Goal: Task Accomplishment & Management: Manage account settings

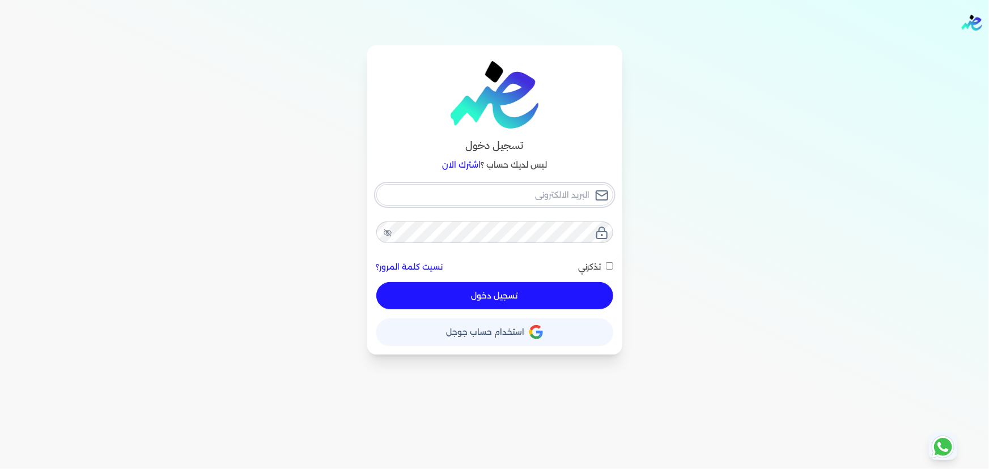
type input "[EMAIL_ADDRESS][DOMAIN_NAME]"
click at [472, 292] on div "[EMAIL_ADDRESS][DOMAIN_NAME] نسيت كلمة المرور؟ تذكرني تسجيل دخول" at bounding box center [494, 247] width 237 height 126
click at [431, 300] on button "تسجيل دخول" at bounding box center [494, 295] width 237 height 27
checkbox input "false"
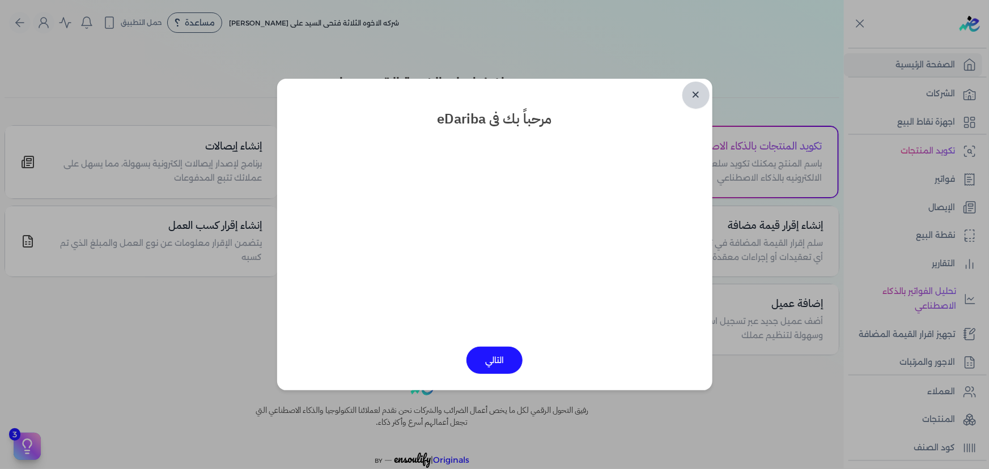
click at [690, 90] on link "✕" at bounding box center [696, 95] width 27 height 27
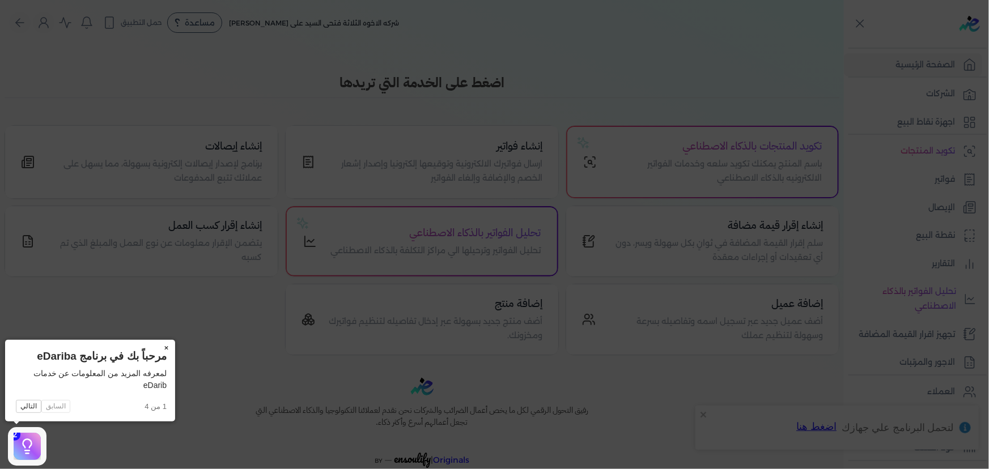
click at [163, 341] on button "×" at bounding box center [166, 348] width 18 height 16
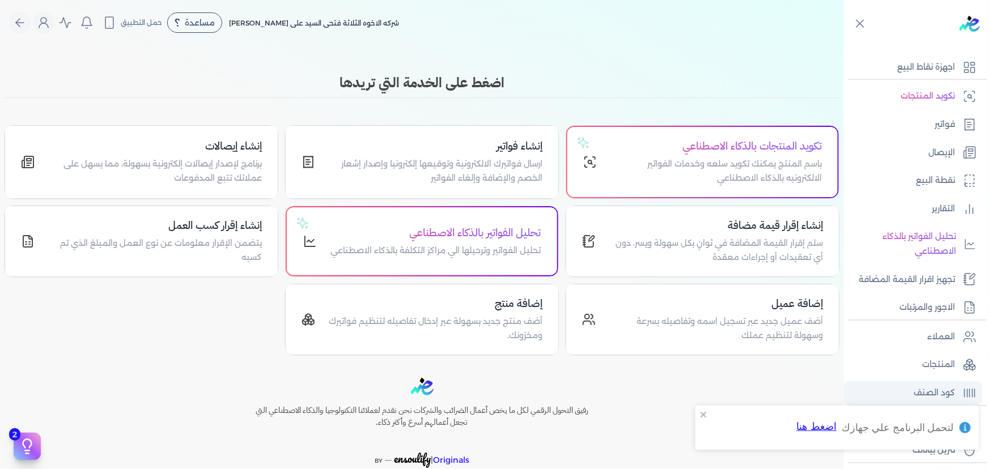
scroll to position [103, 0]
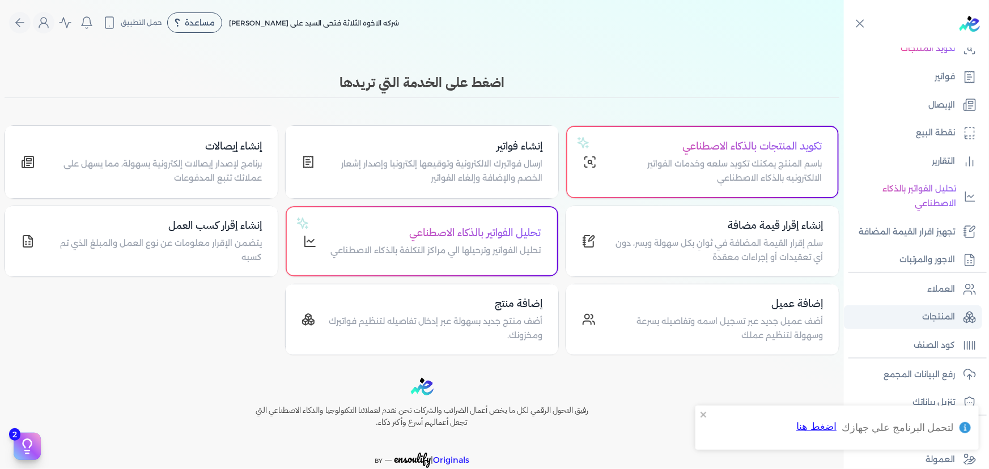
click at [930, 314] on p "المنتجات" at bounding box center [938, 317] width 33 height 15
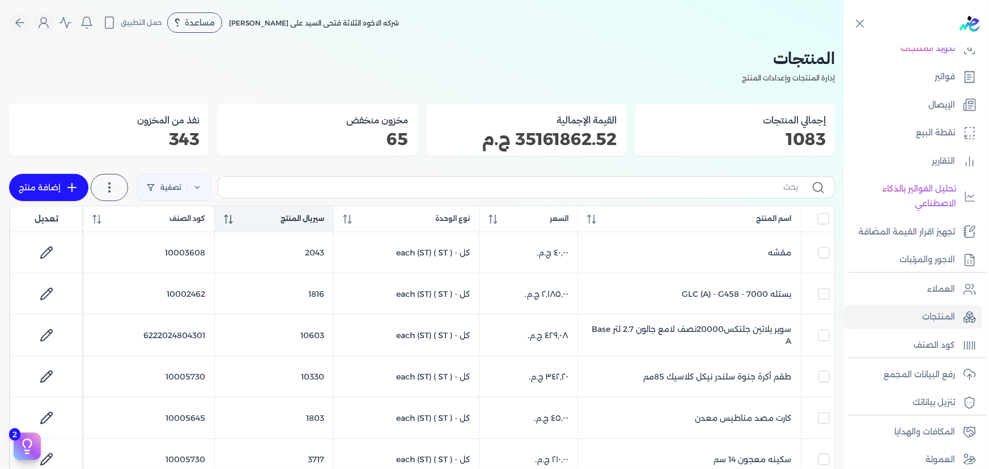
click at [296, 220] on span "سيريال المنتج" at bounding box center [303, 219] width 44 height 10
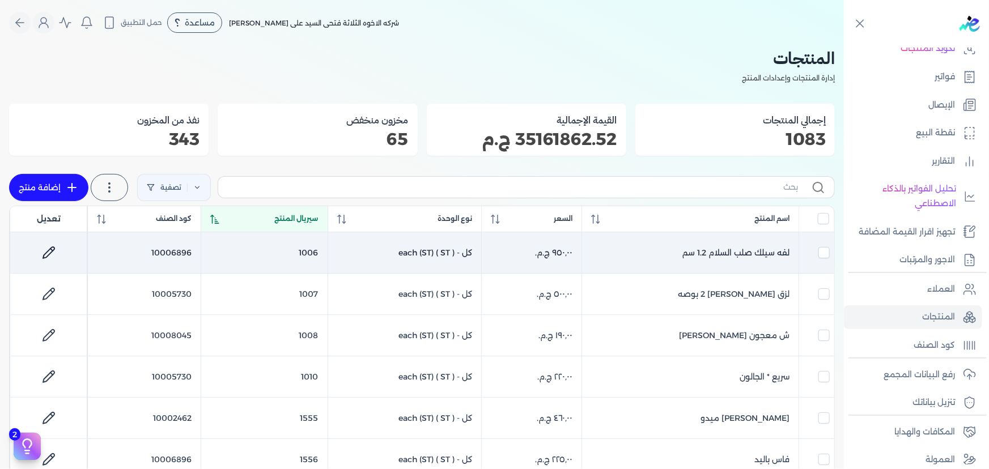
click at [50, 246] on icon at bounding box center [49, 253] width 14 height 14
select select "GS1"
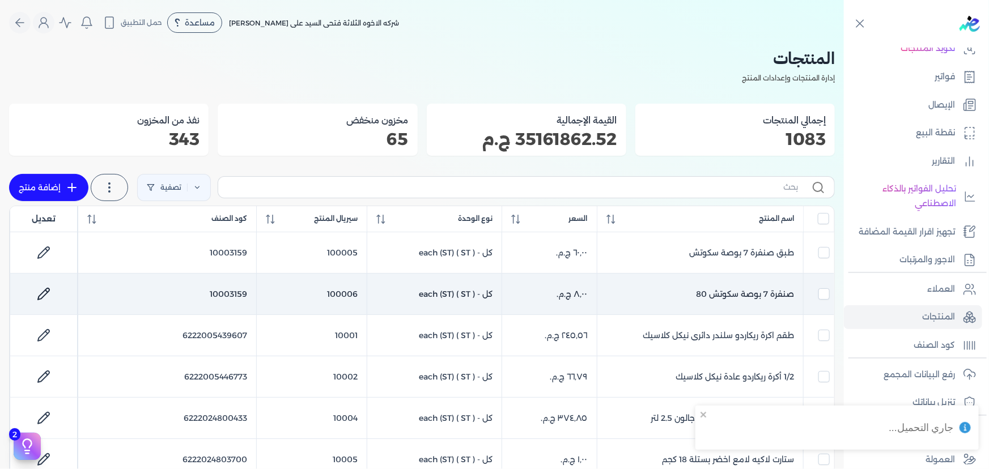
click at [45, 287] on icon at bounding box center [44, 294] width 14 height 14
select select "GS1"
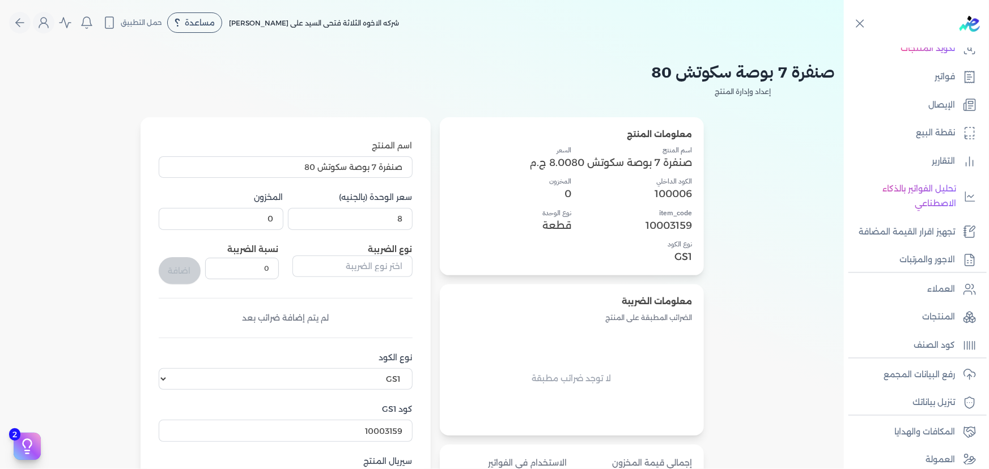
scroll to position [103, 0]
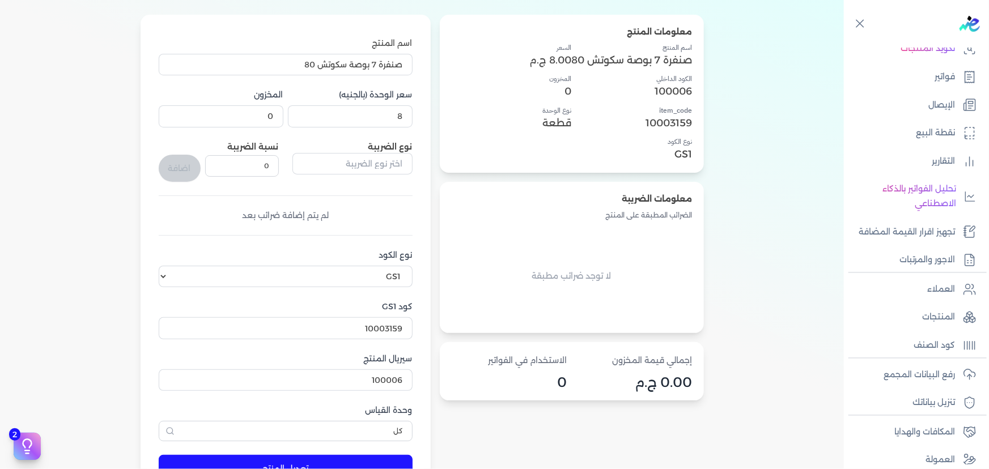
click at [172, 166] on div "اضافة" at bounding box center [180, 161] width 42 height 41
click at [348, 164] on input "text" at bounding box center [353, 164] width 120 height 22
click at [166, 206] on div "اسم المنتج صنفرة 7 بوصة سكوتش 80 سعر الوحدة (بالجنيه) 8 المخزون 0 نوع الضريبة ض…" at bounding box center [286, 239] width 254 height 405
click at [368, 160] on input "text" at bounding box center [353, 164] width 120 height 22
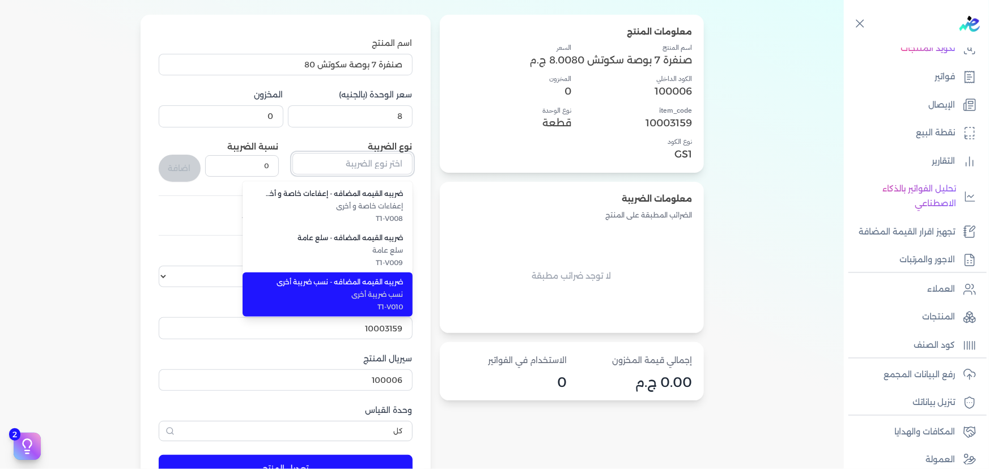
scroll to position [310, 0]
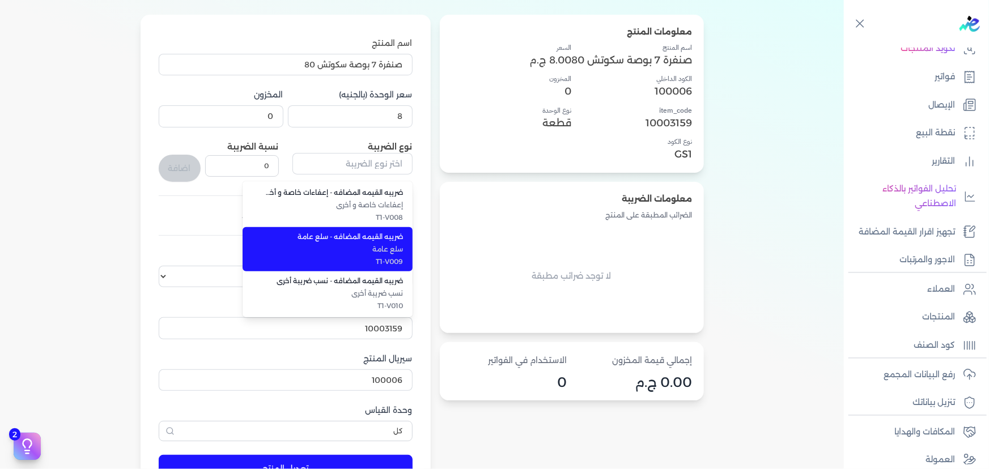
click at [368, 253] on span "سلع عامة" at bounding box center [334, 249] width 138 height 10
type input "ضريبه القيمه المضافه - سلع عامة"
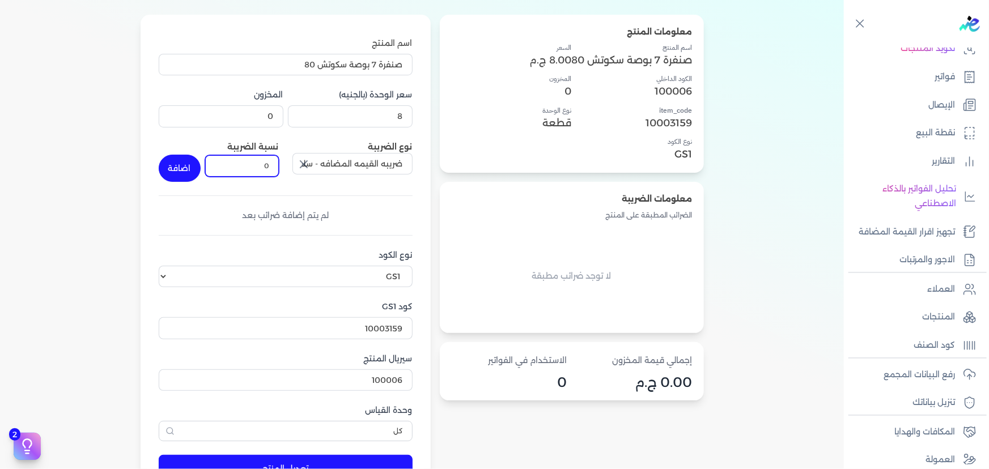
drag, startPoint x: 261, startPoint y: 168, endPoint x: 291, endPoint y: 160, distance: 30.9
click at [291, 161] on div "نوع الضريبة ضريبه القيمه المضافه - سلع عامة نسبة الضريبة 0 اضافة" at bounding box center [286, 161] width 254 height 41
type input "14"
click at [164, 172] on button "اضافة" at bounding box center [180, 168] width 42 height 27
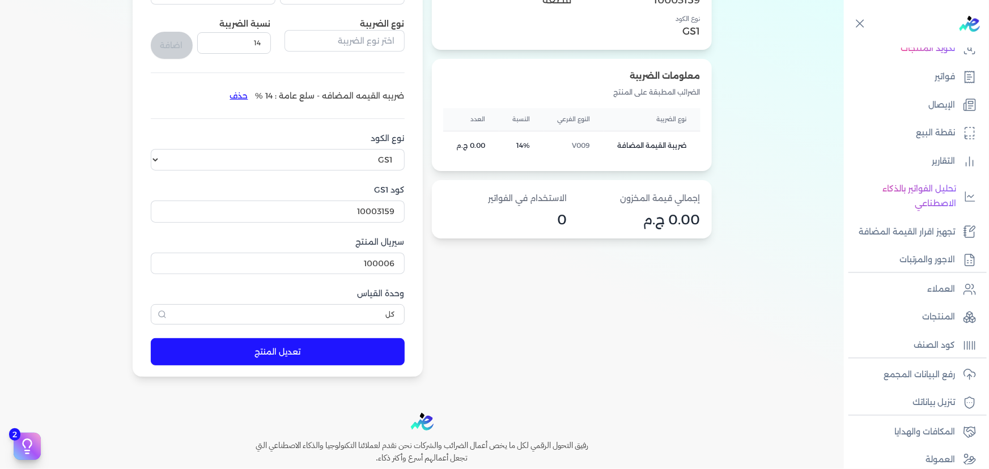
scroll to position [309, 0]
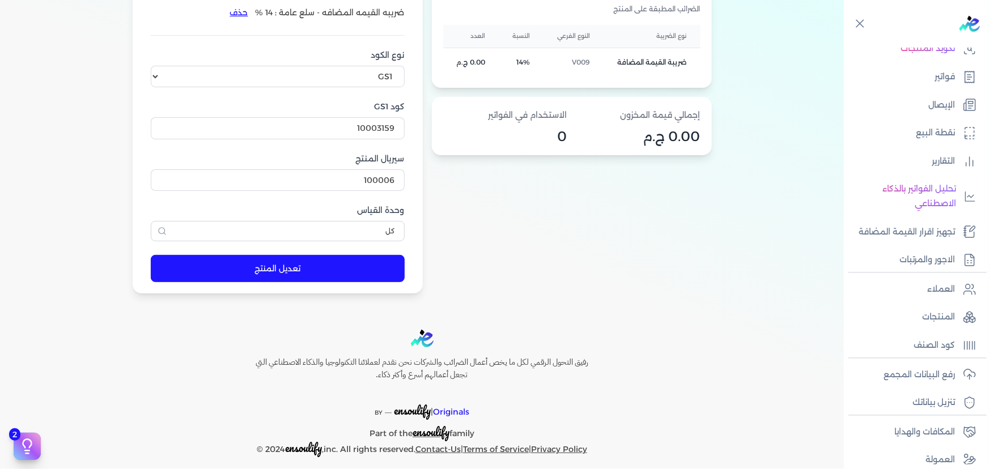
click at [313, 273] on button "تعديل المنتج" at bounding box center [278, 268] width 254 height 27
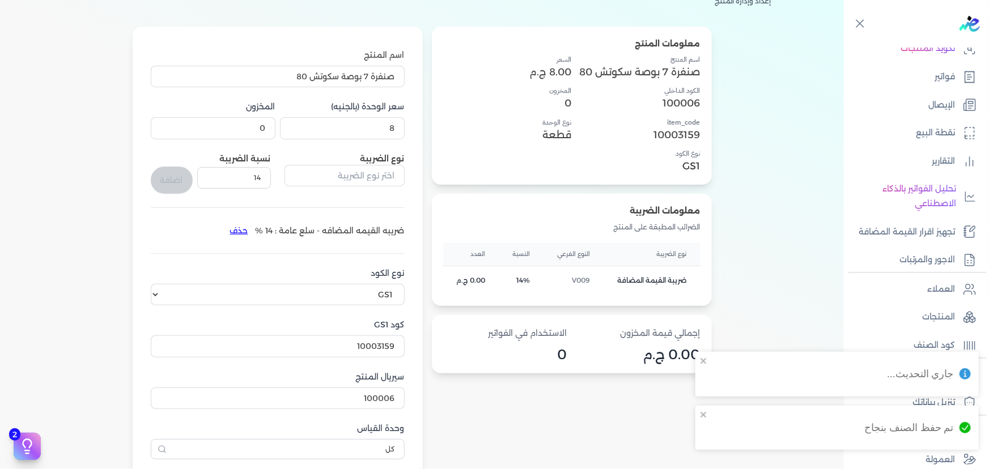
scroll to position [51, 0]
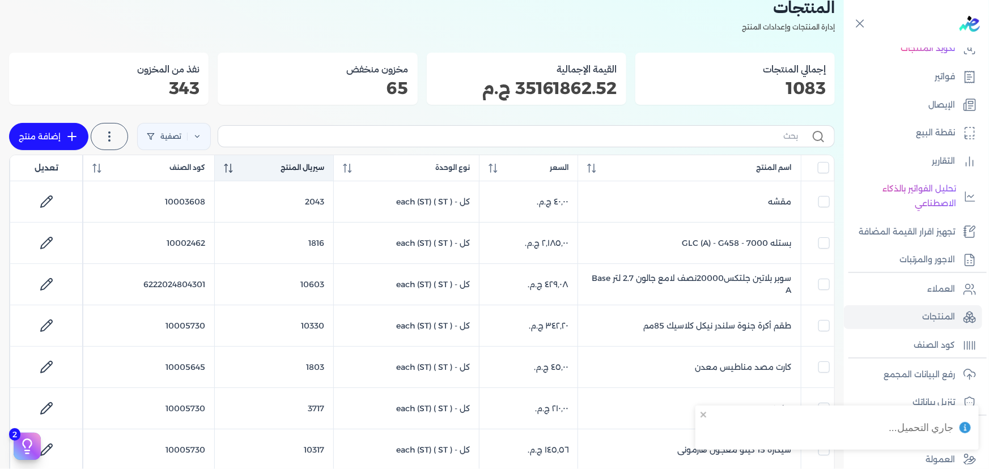
click at [227, 161] on th "سيريال المنتج" at bounding box center [274, 168] width 120 height 26
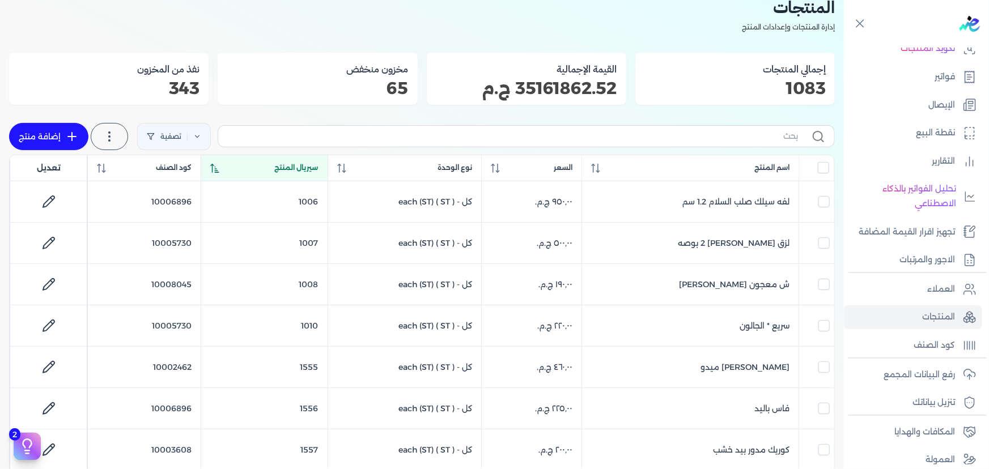
click at [214, 164] on th "سيريال المنتج" at bounding box center [264, 168] width 126 height 26
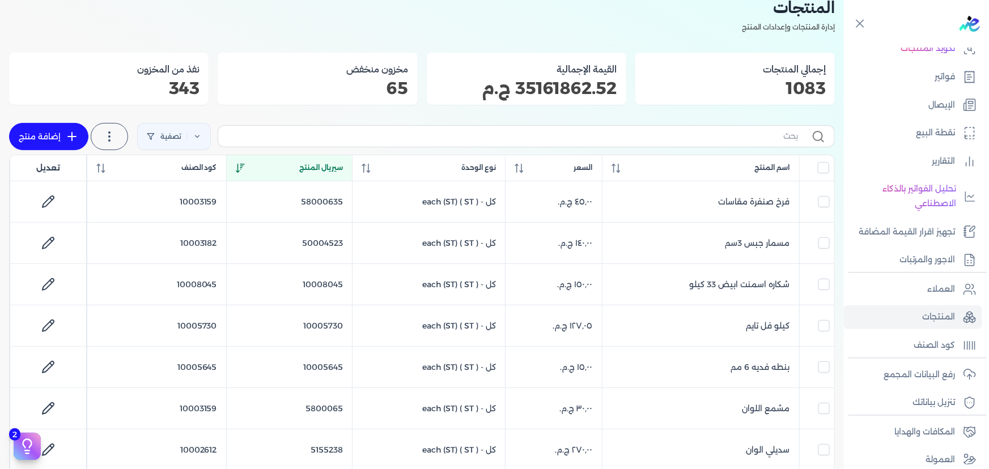
click at [243, 164] on icon at bounding box center [240, 168] width 9 height 9
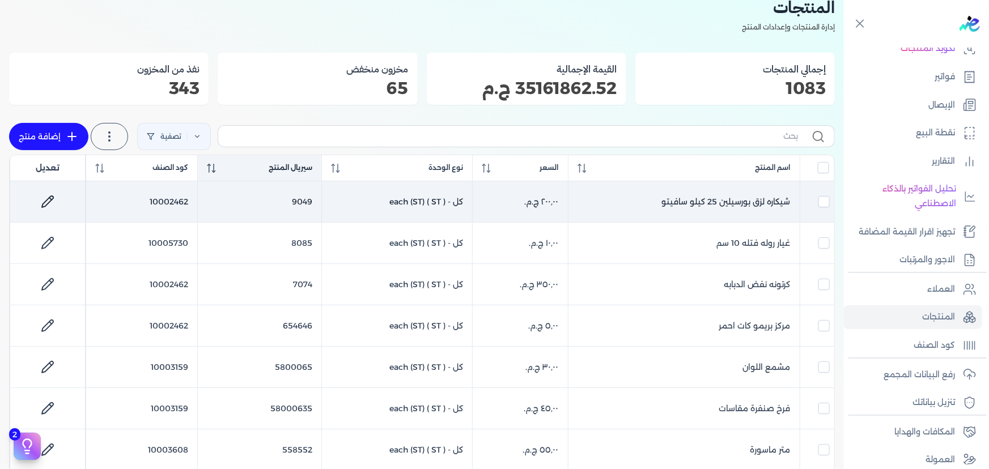
click at [54, 202] on icon at bounding box center [48, 202] width 14 height 14
select select "GS1"
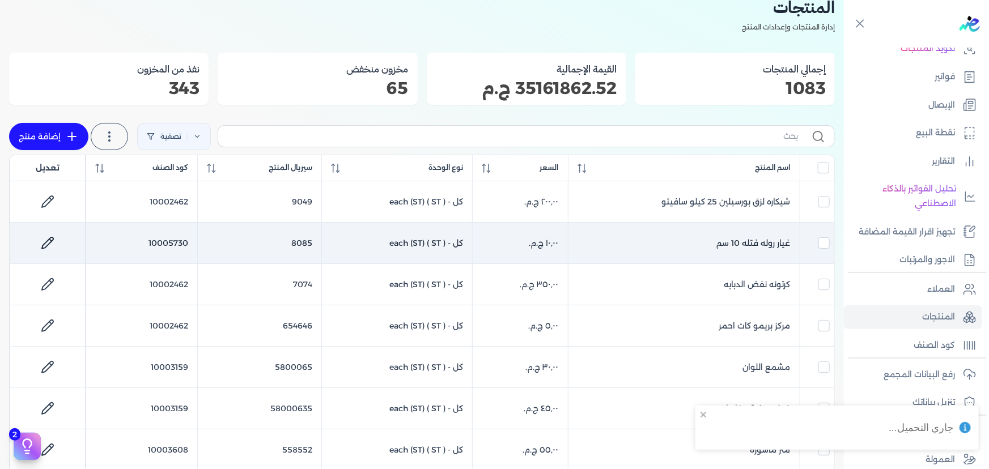
click at [41, 239] on link at bounding box center [47, 243] width 27 height 27
select select "GS1"
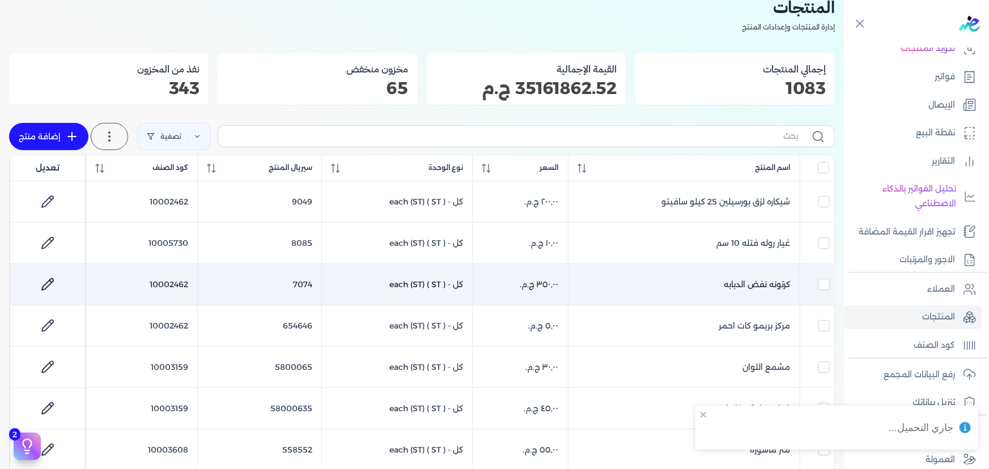
click at [54, 282] on icon at bounding box center [48, 285] width 14 height 14
select select "GS1"
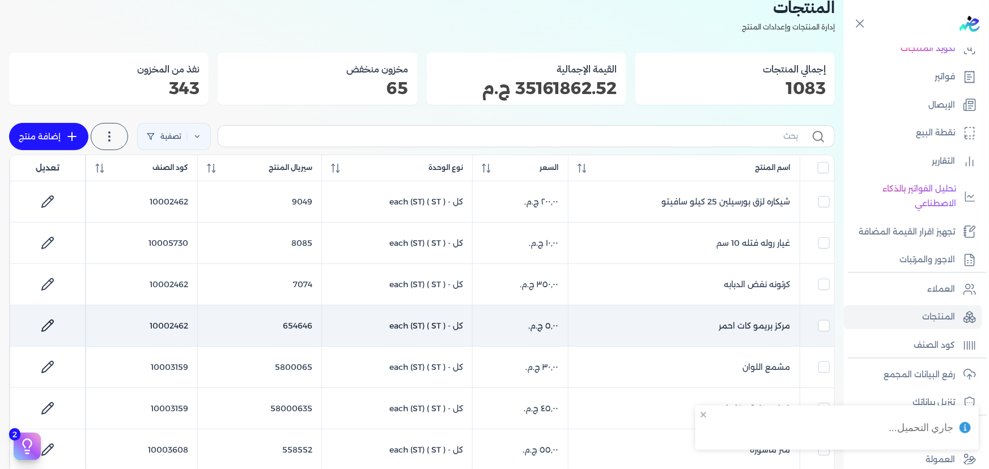
click at [48, 322] on icon at bounding box center [48, 326] width 14 height 14
select select "GS1"
click at [40, 322] on link at bounding box center [47, 325] width 27 height 27
select select "GS1"
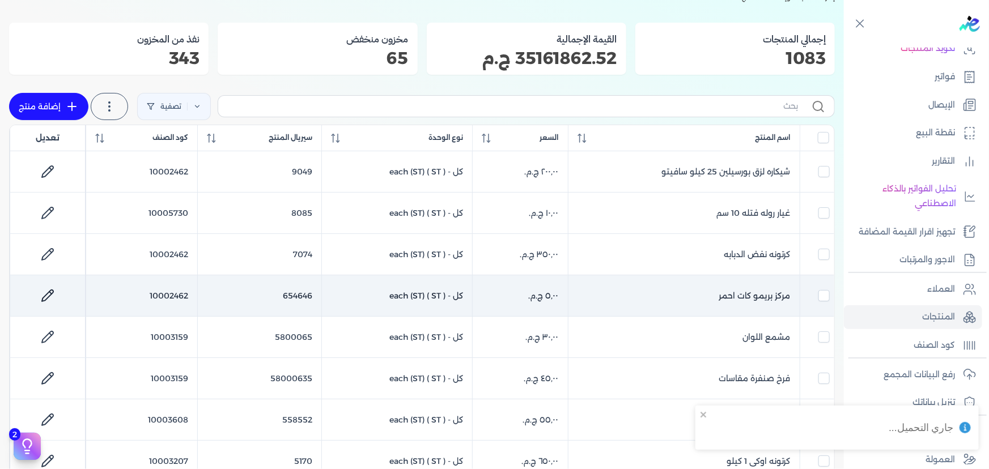
scroll to position [103, 0]
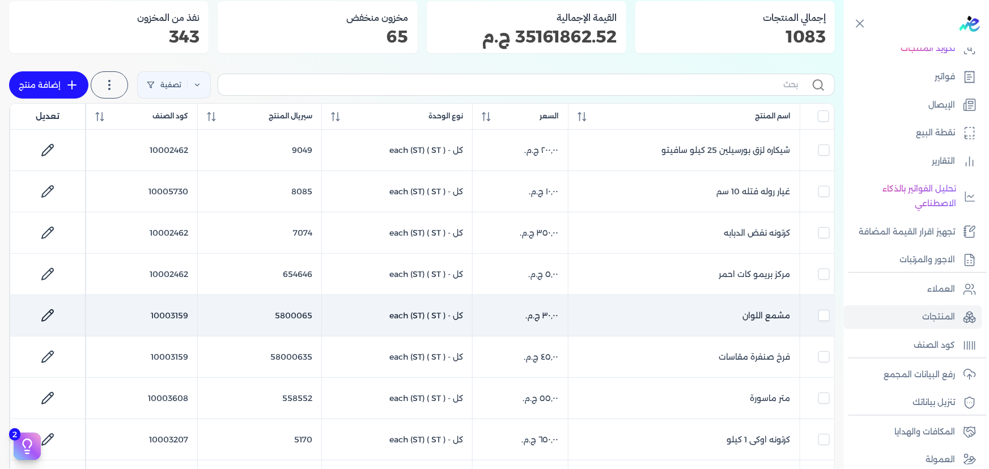
click at [45, 317] on icon at bounding box center [48, 316] width 14 height 14
select select "GS1"
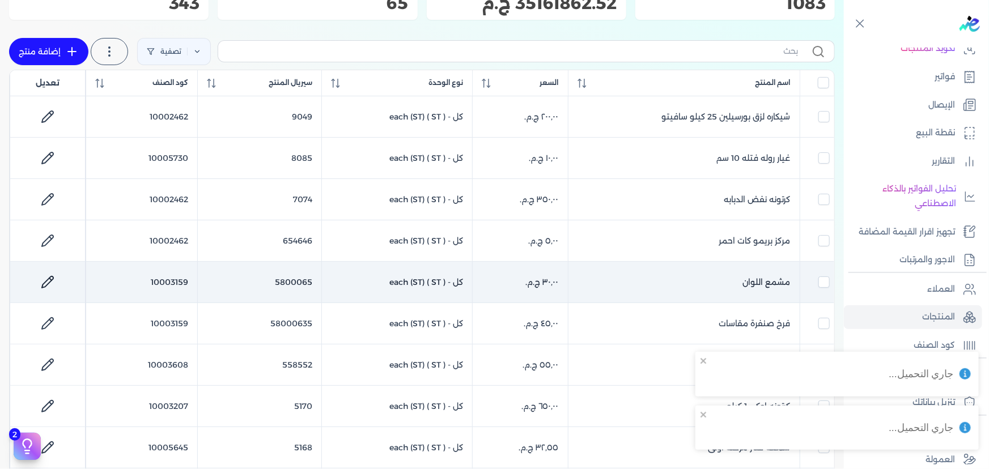
scroll to position [154, 0]
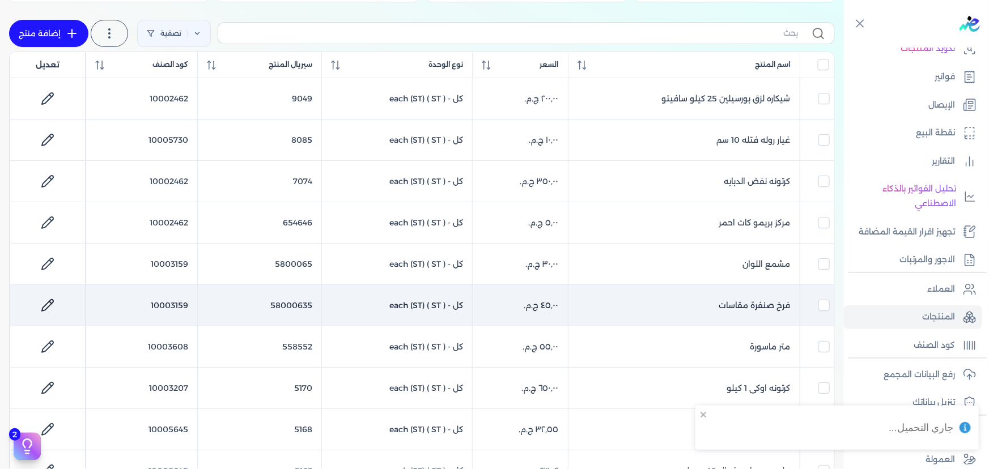
click at [59, 300] on link at bounding box center [47, 305] width 27 height 27
select select "GS1"
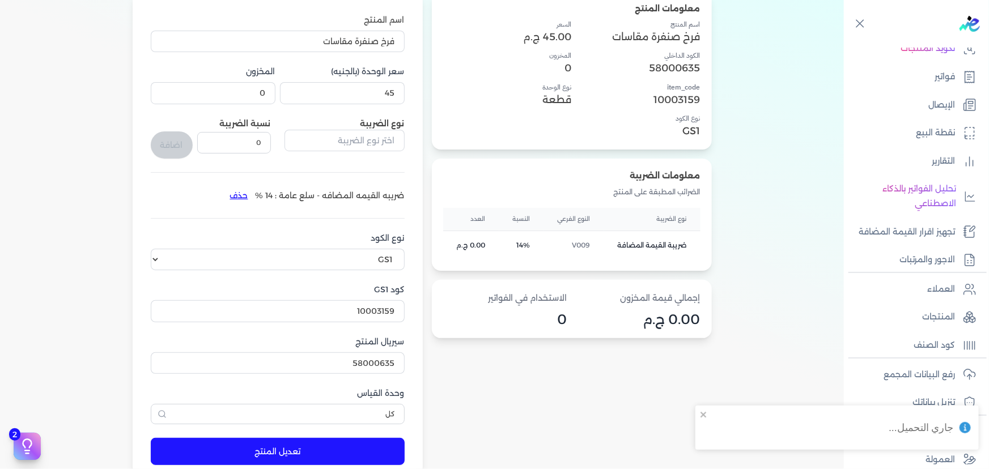
scroll to position [103, 0]
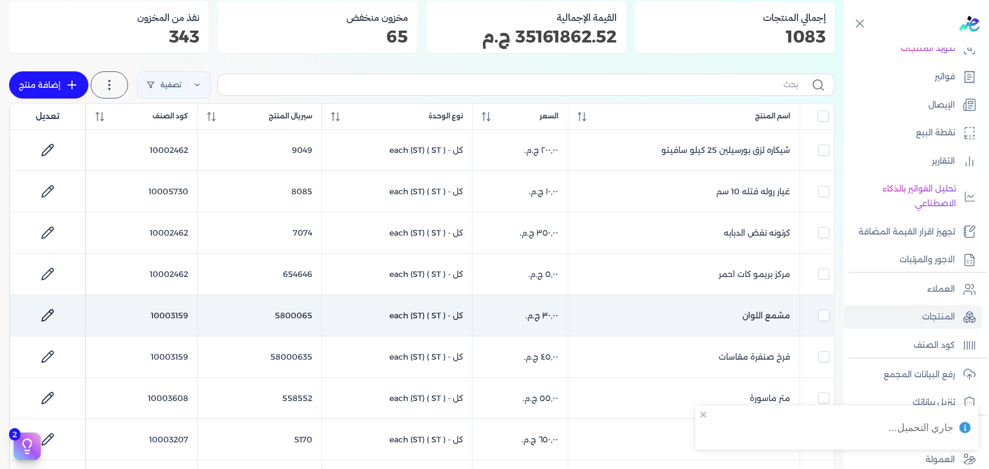
click at [44, 310] on link at bounding box center [47, 315] width 27 height 27
select select "GS1"
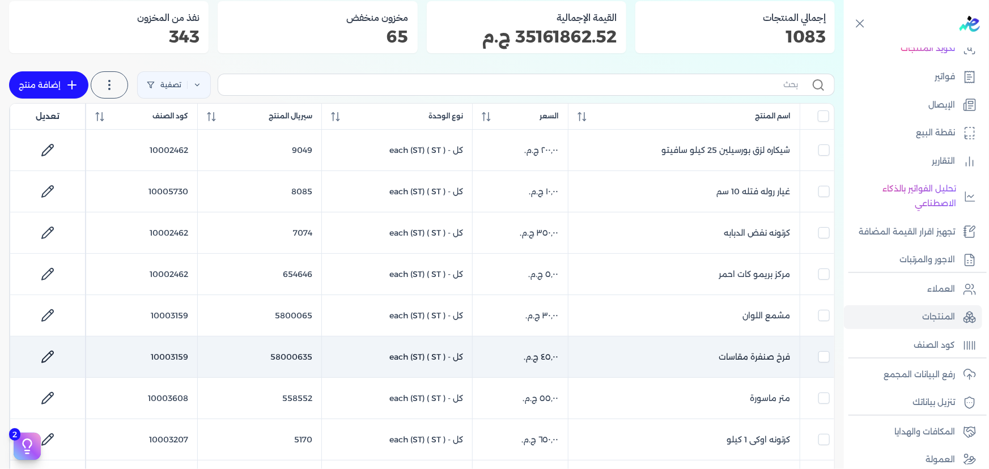
click at [53, 352] on icon at bounding box center [47, 356] width 11 height 11
select select "GS1"
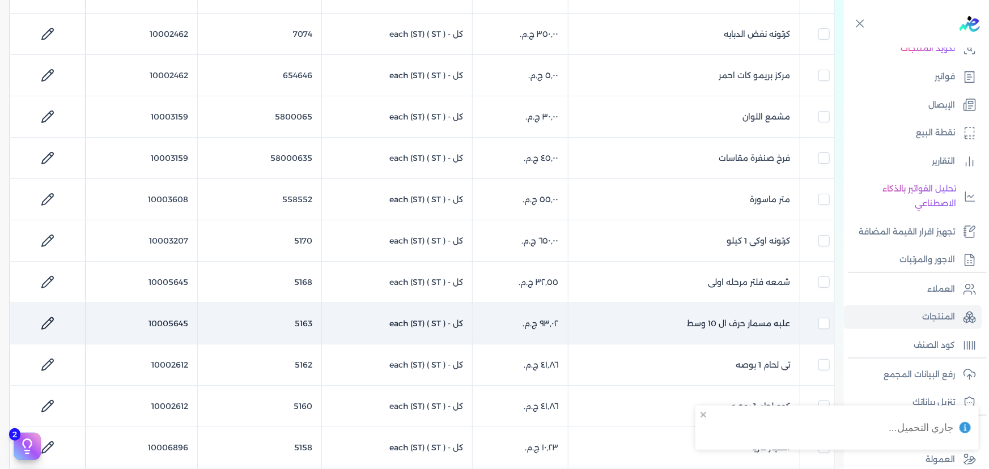
scroll to position [309, 0]
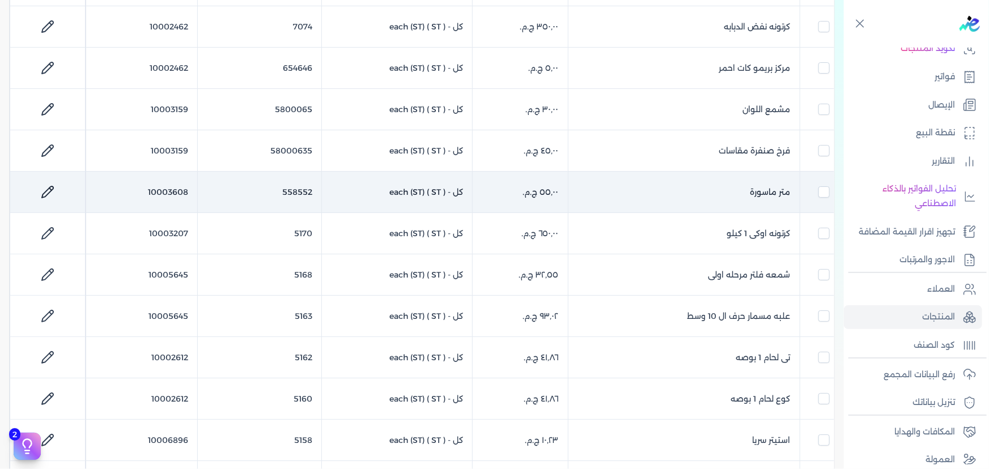
click at [52, 190] on icon at bounding box center [48, 192] width 14 height 14
select select "GS1"
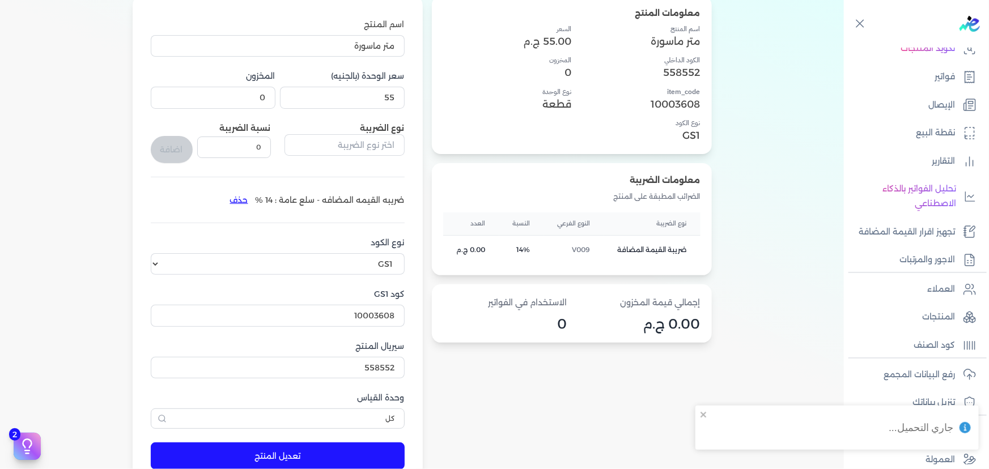
scroll to position [103, 0]
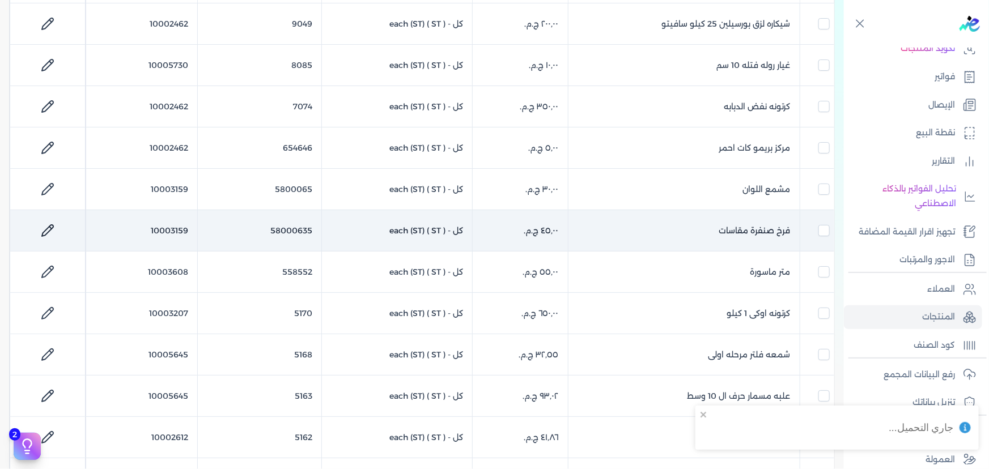
scroll to position [257, 0]
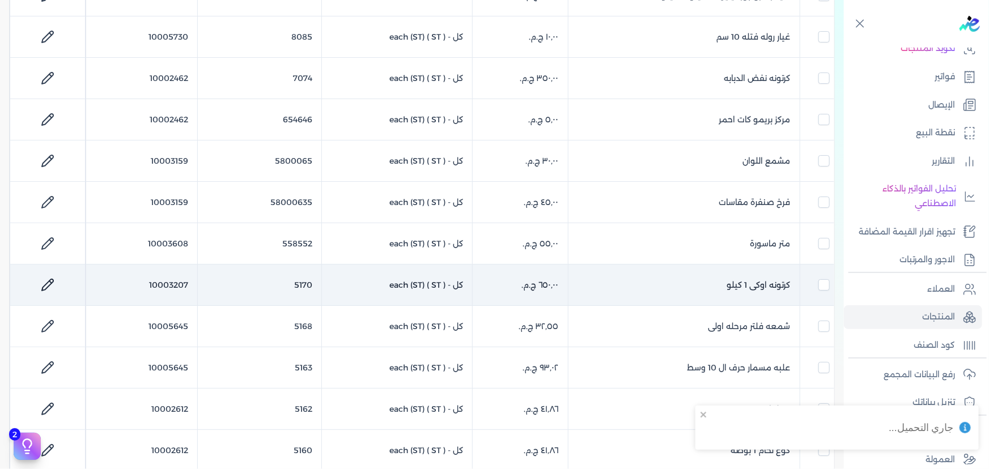
click at [56, 272] on link at bounding box center [47, 285] width 27 height 27
select select "GS1"
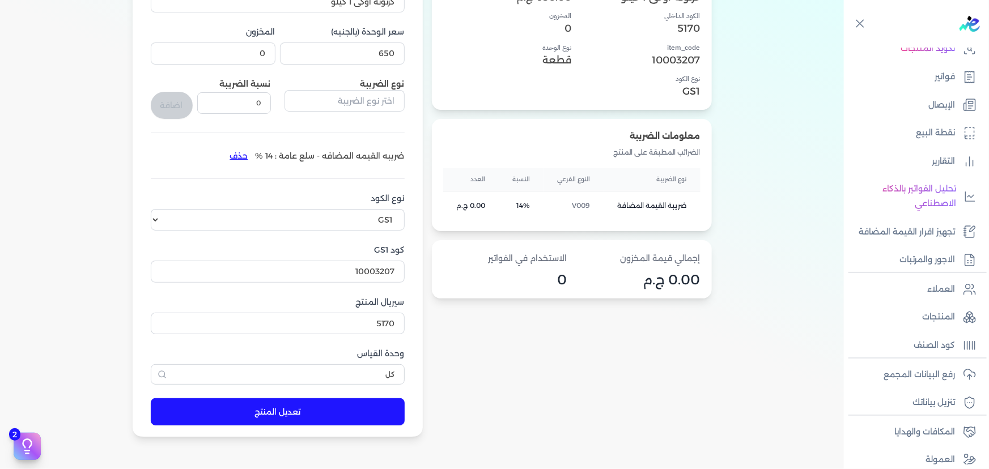
scroll to position [103, 0]
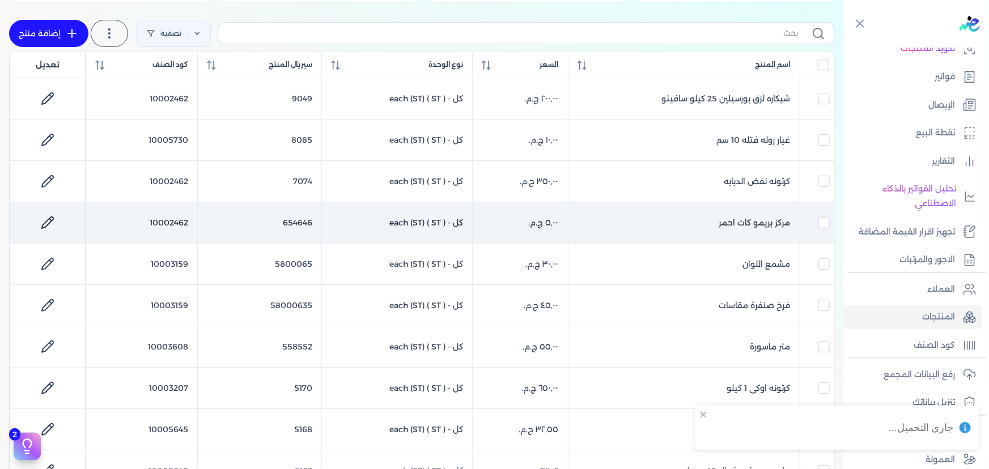
scroll to position [257, 0]
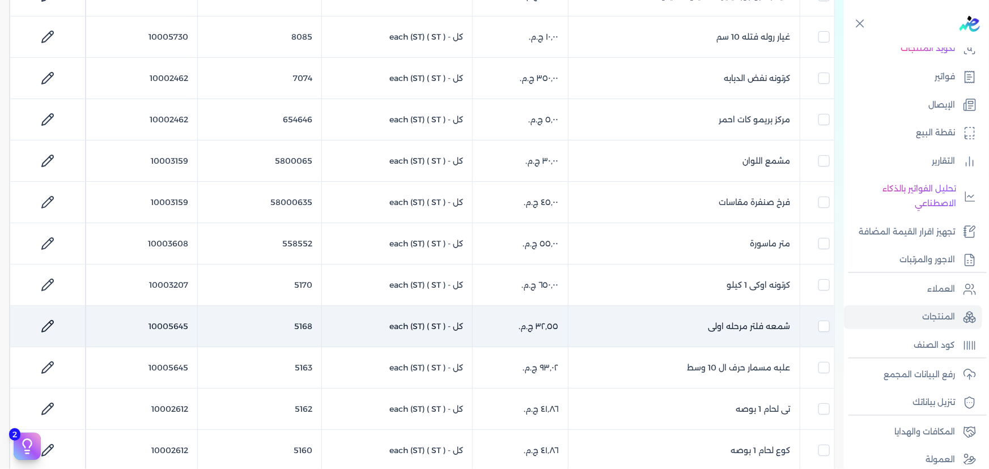
click at [43, 320] on link at bounding box center [47, 326] width 27 height 27
select select "GS1"
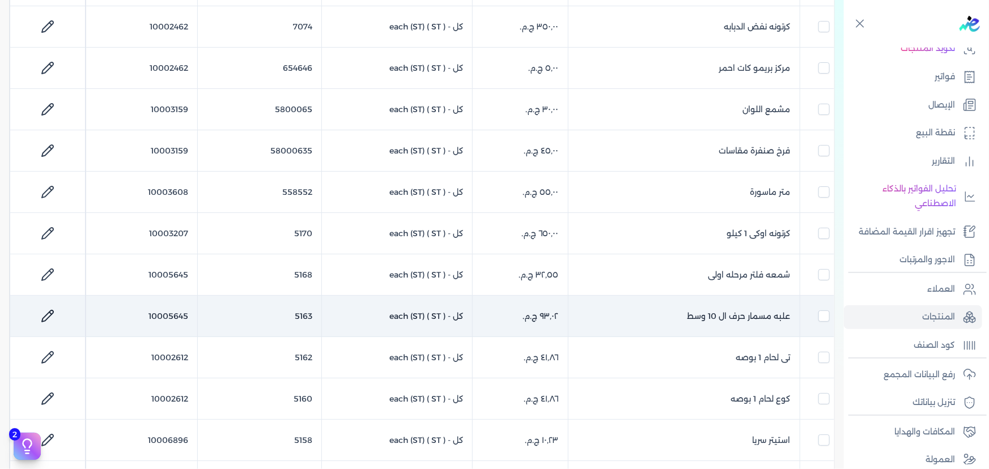
click at [48, 311] on icon at bounding box center [48, 317] width 14 height 14
select select "GS1"
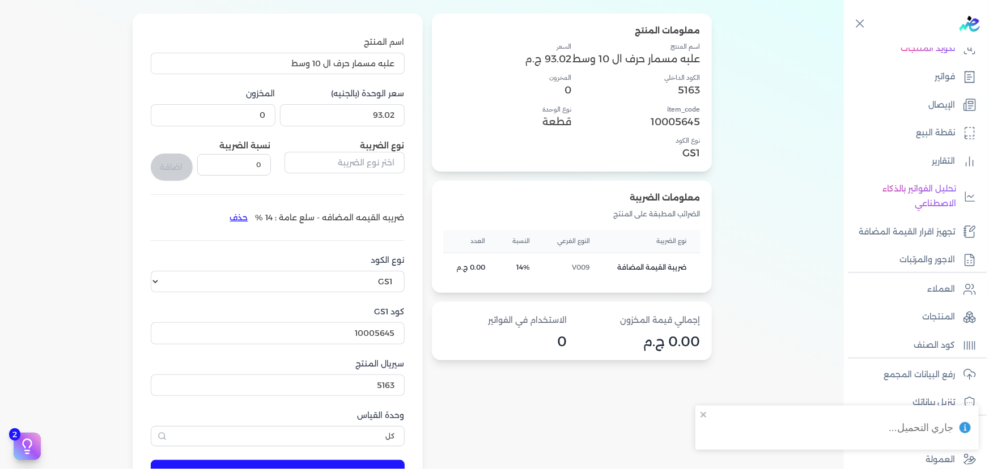
scroll to position [103, 0]
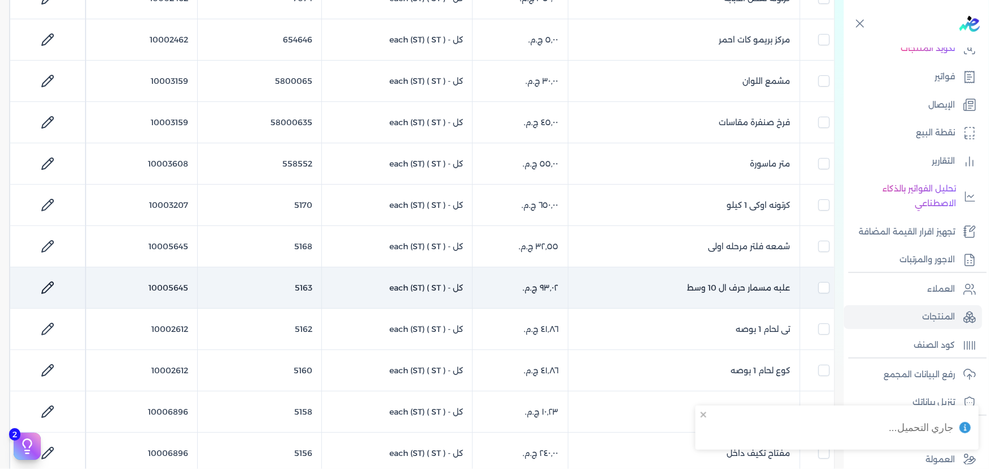
scroll to position [361, 0]
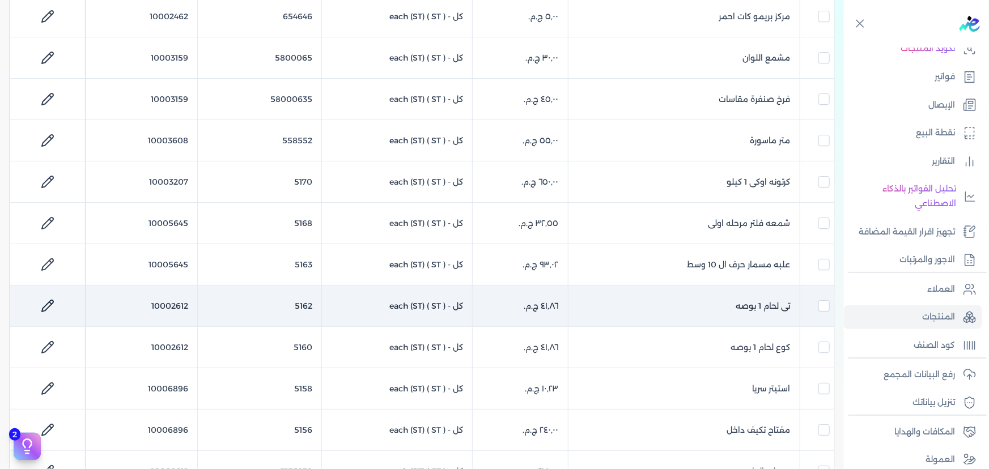
click at [52, 307] on icon at bounding box center [48, 306] width 14 height 14
select select "GS1"
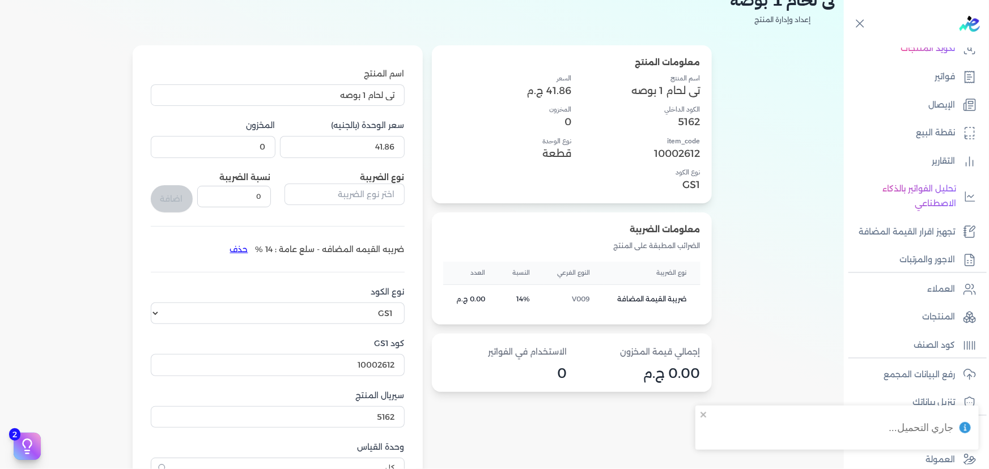
scroll to position [9, 0]
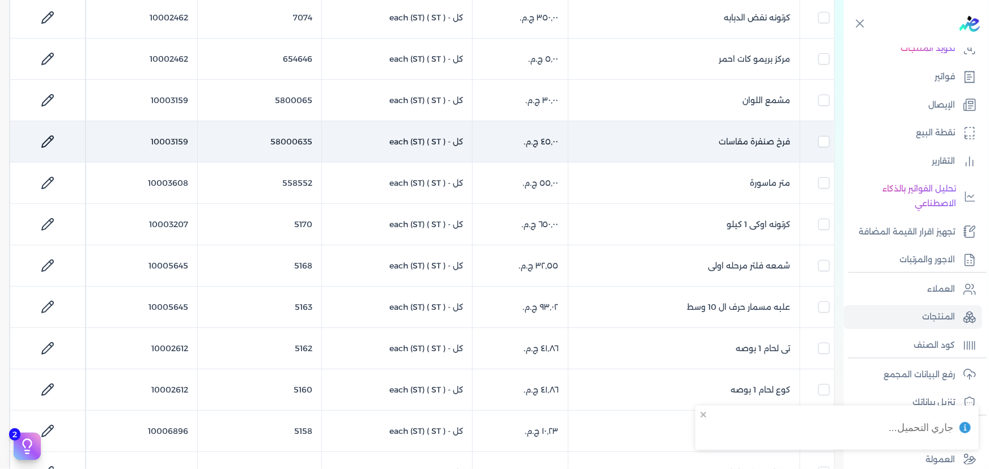
scroll to position [370, 0]
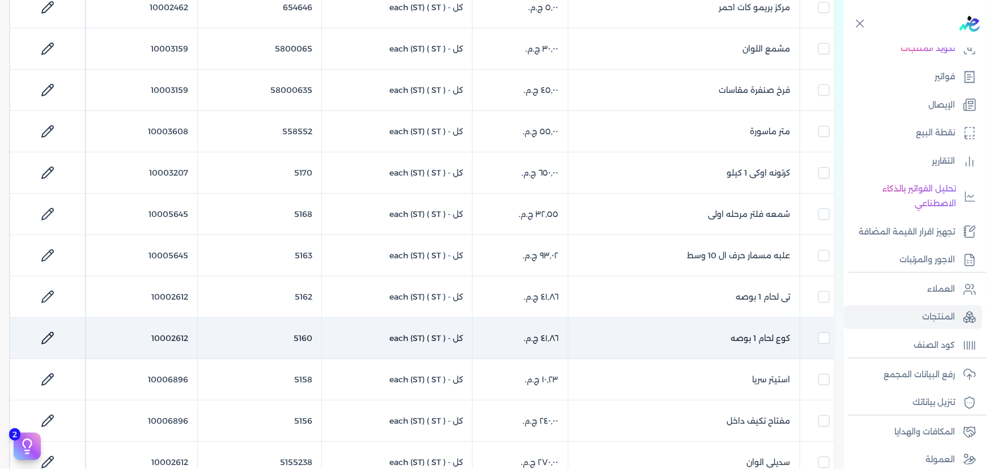
click at [48, 332] on icon at bounding box center [48, 339] width 14 height 14
select select "GS1"
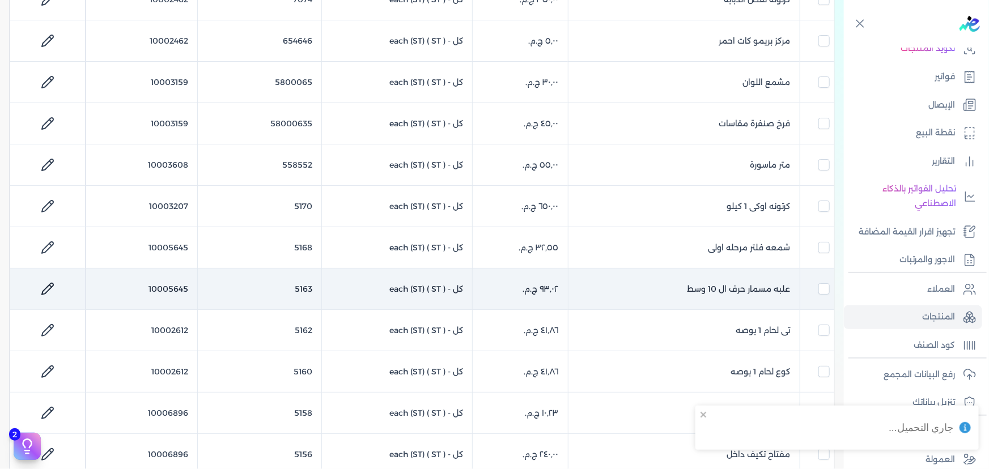
scroll to position [361, 0]
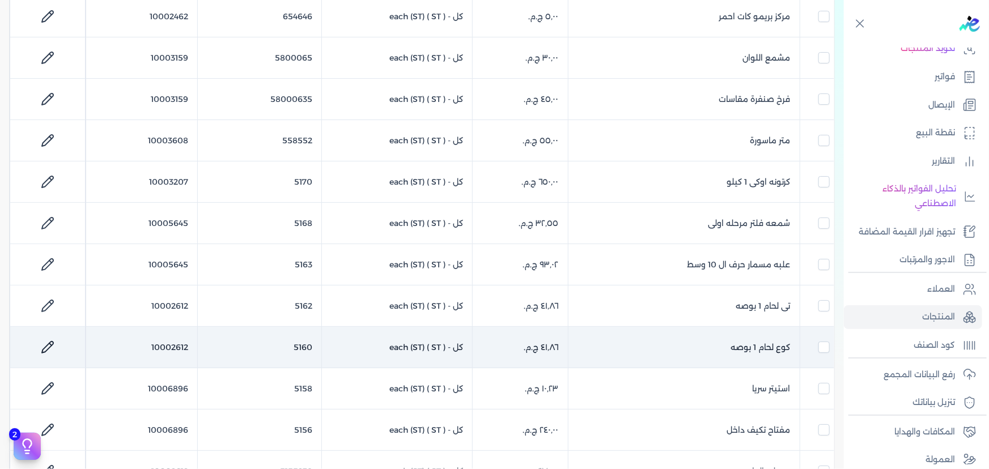
click at [45, 341] on icon at bounding box center [48, 348] width 14 height 14
select select "GS1"
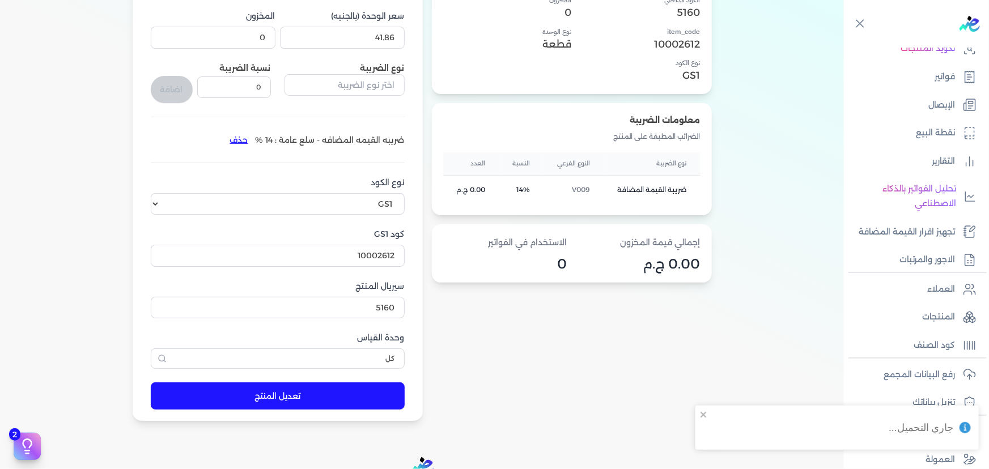
scroll to position [164, 0]
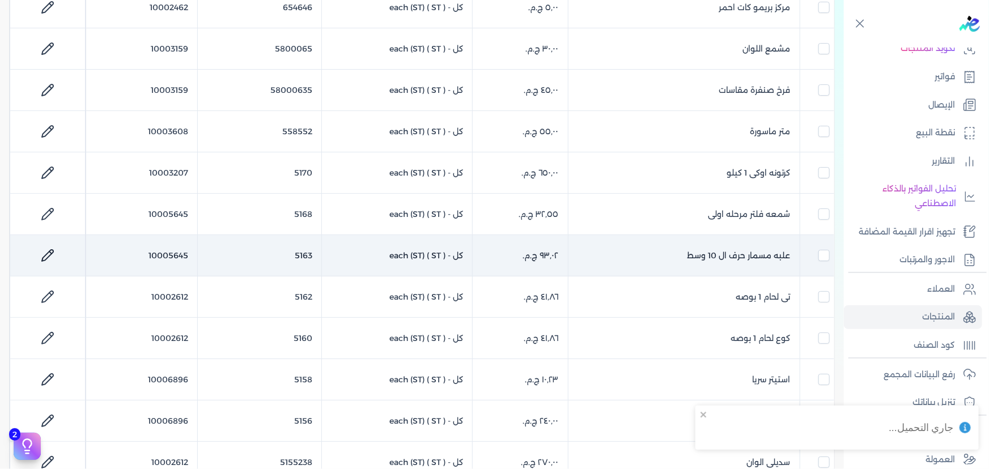
scroll to position [421, 0]
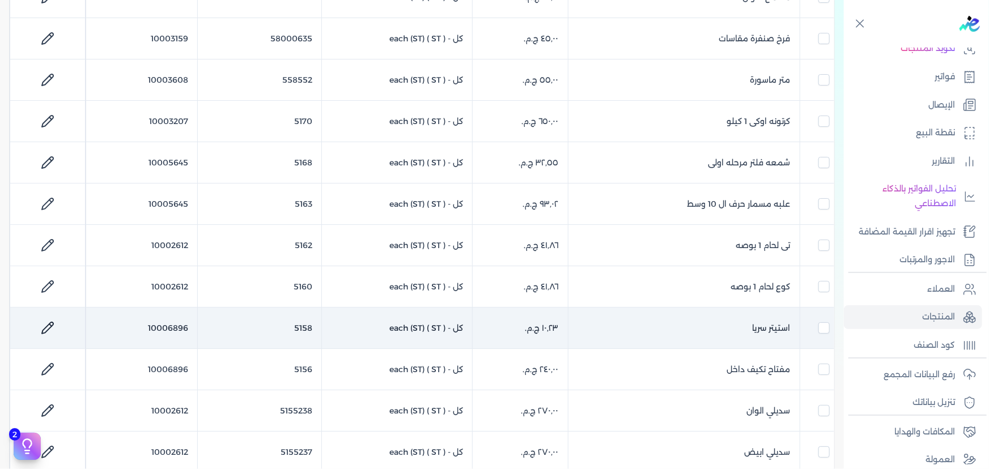
click at [54, 325] on icon at bounding box center [48, 328] width 14 height 14
select select "GS1"
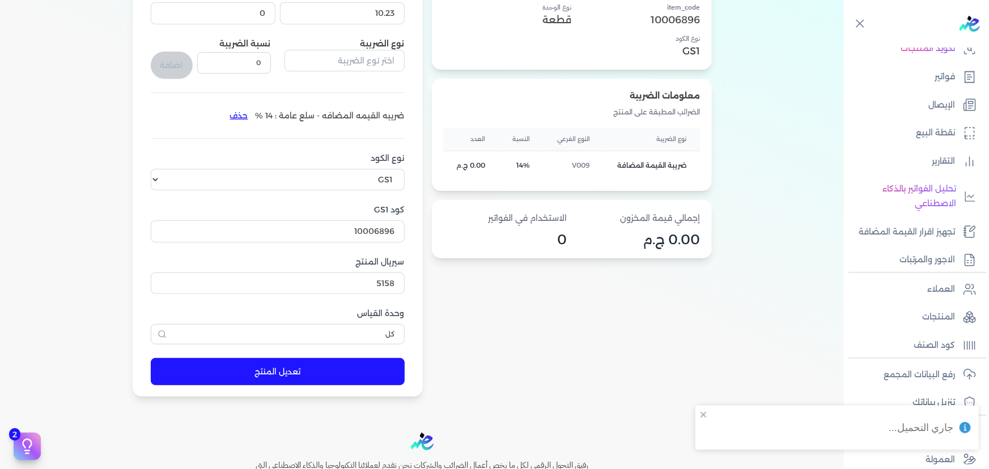
scroll to position [164, 0]
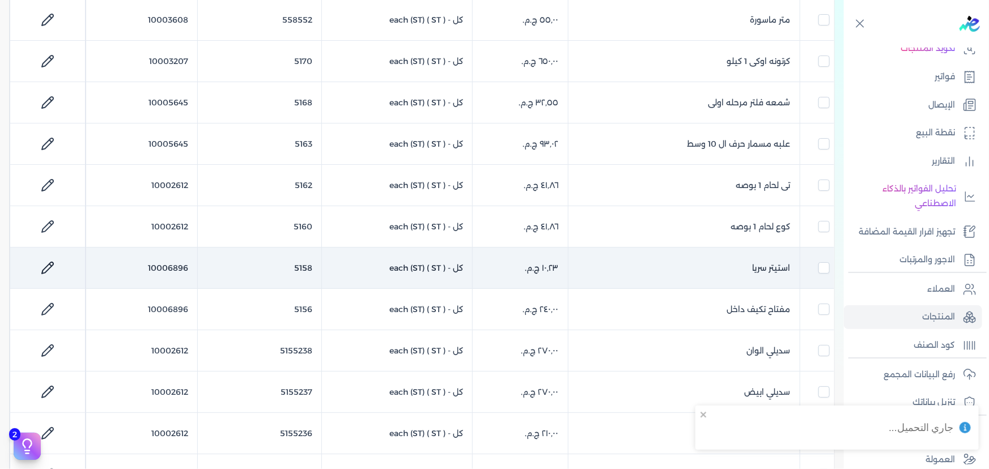
scroll to position [576, 0]
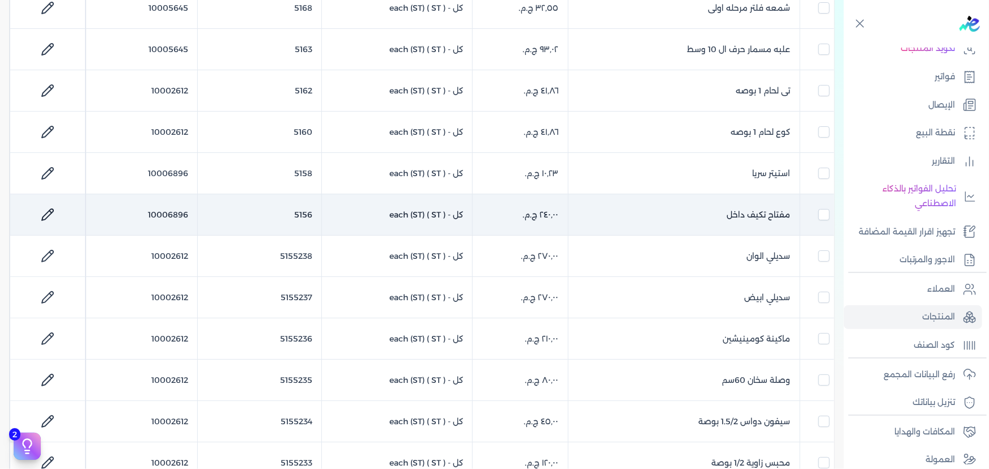
click at [53, 208] on icon at bounding box center [48, 215] width 14 height 14
select select "GS1"
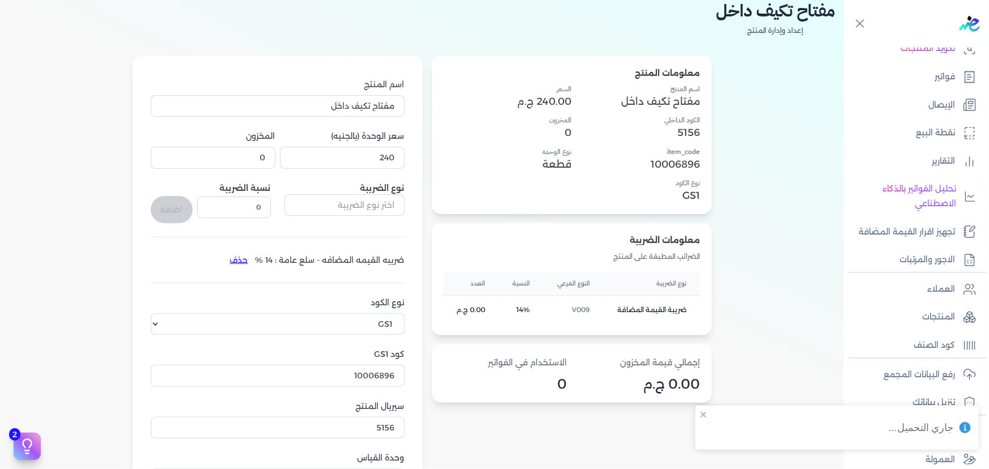
scroll to position [61, 0]
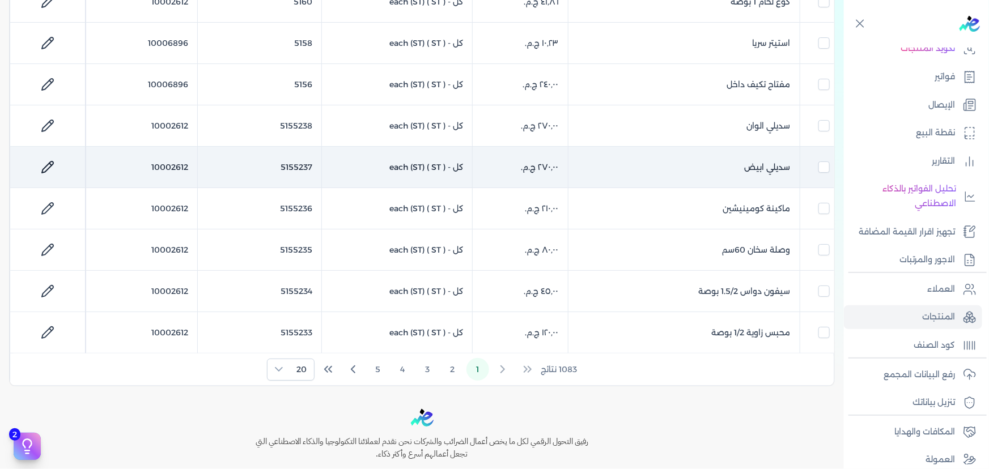
scroll to position [731, 0]
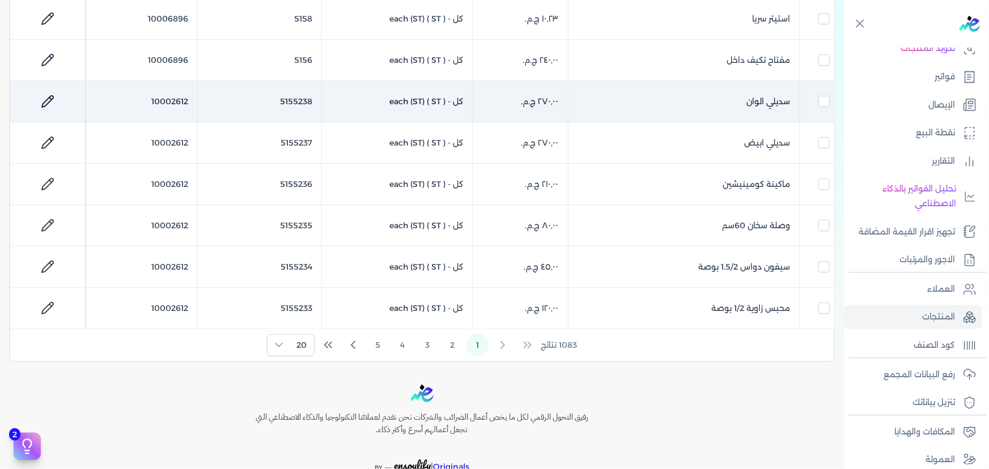
click at [41, 96] on link at bounding box center [47, 101] width 27 height 27
select select "GS1"
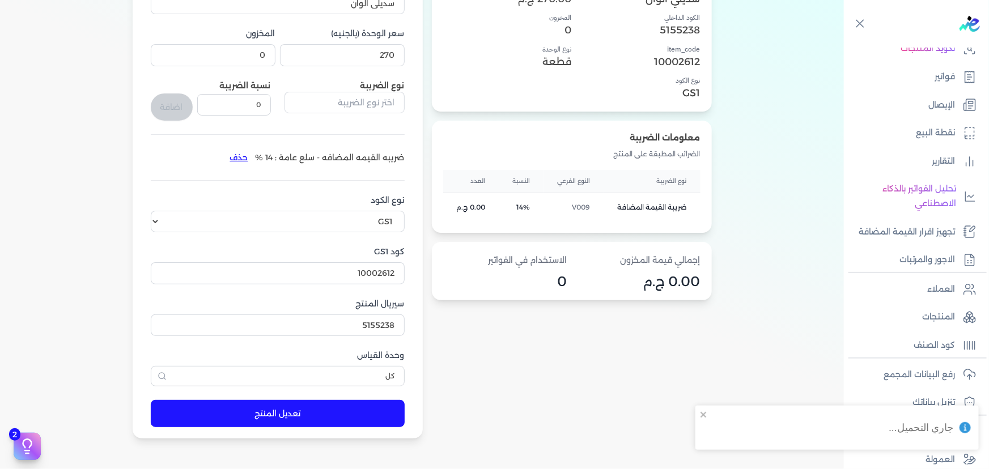
scroll to position [112, 0]
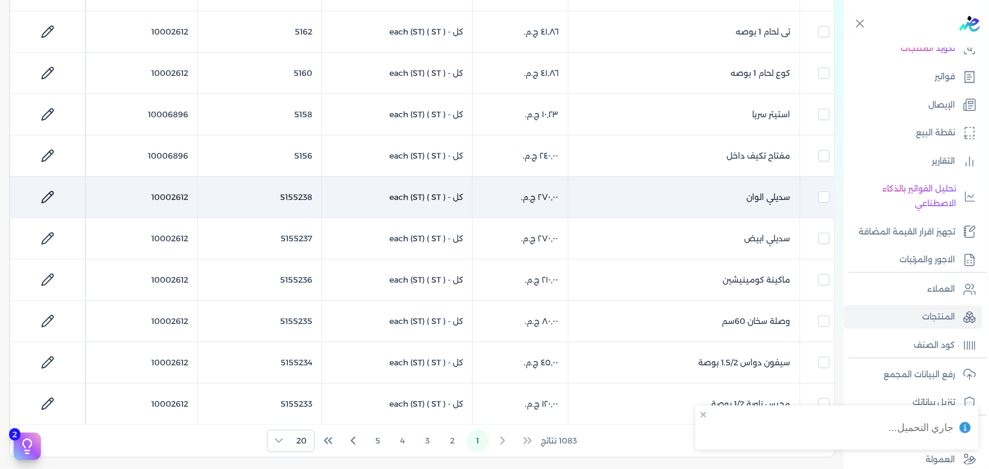
scroll to position [679, 0]
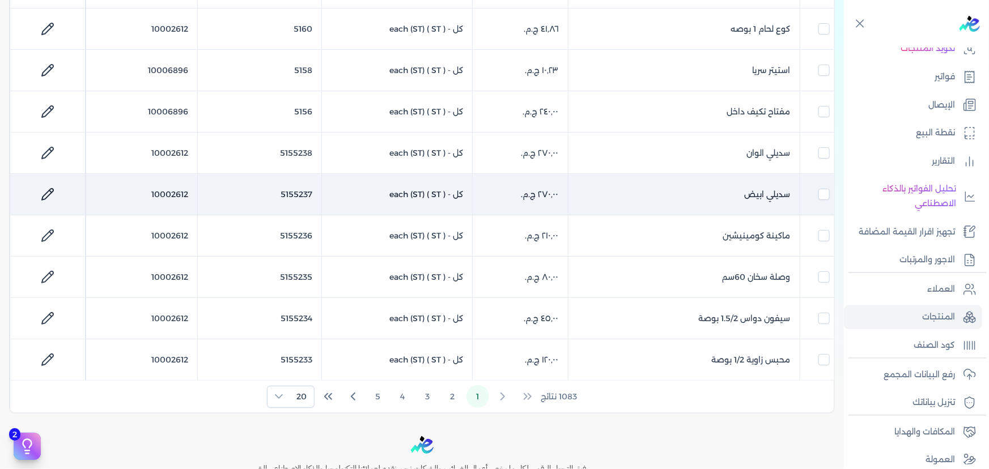
click at [51, 193] on icon at bounding box center [48, 195] width 14 height 14
select select "GS1"
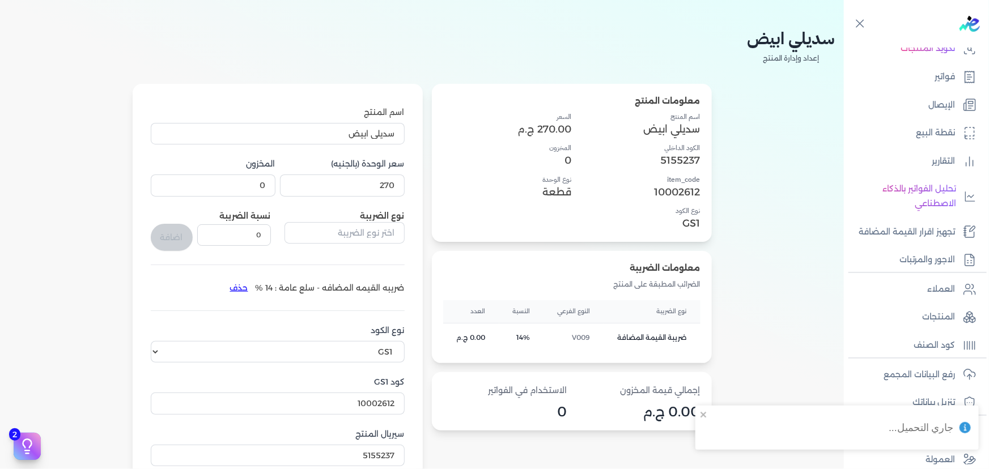
scroll to position [9, 0]
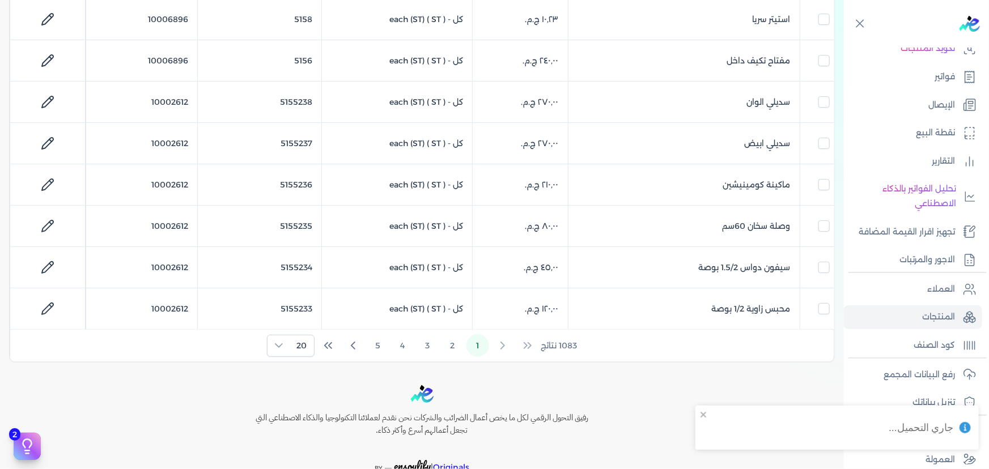
scroll to position [731, 0]
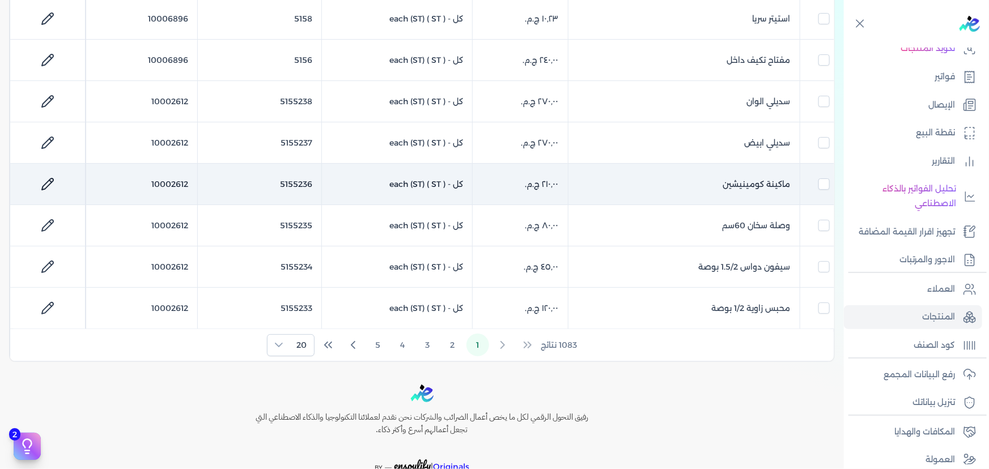
click at [49, 189] on icon at bounding box center [48, 184] width 14 height 14
select select "GS1"
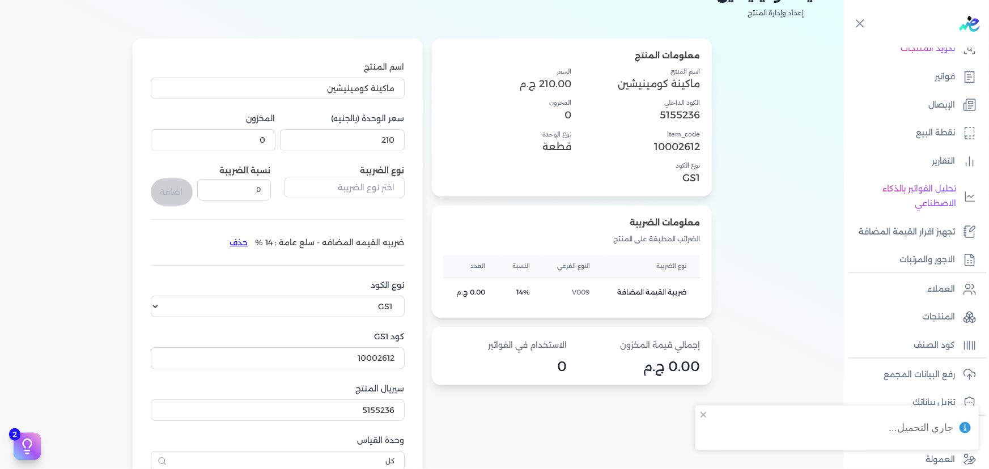
scroll to position [61, 0]
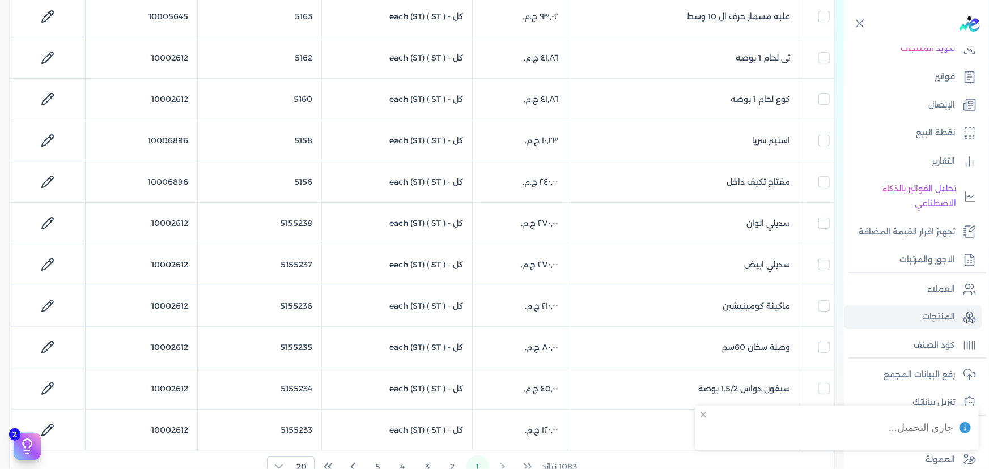
scroll to position [628, 0]
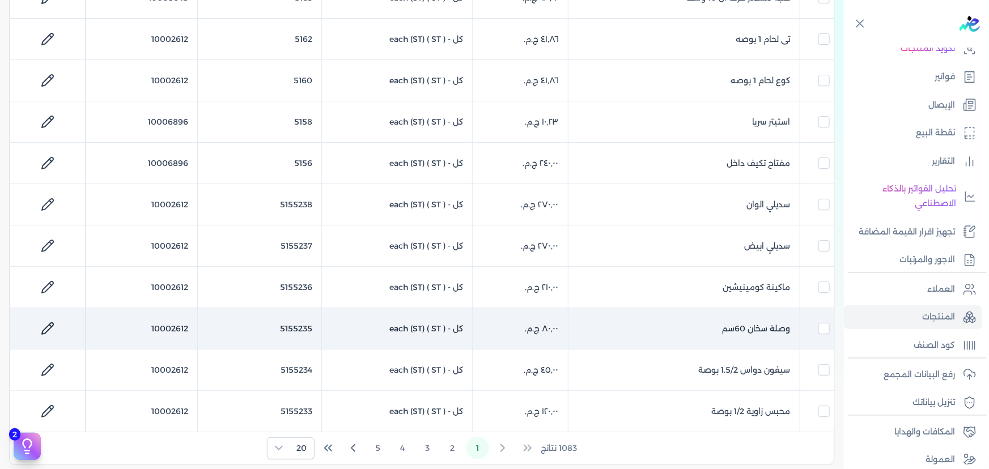
click at [47, 322] on icon at bounding box center [48, 329] width 14 height 14
select select "GS1"
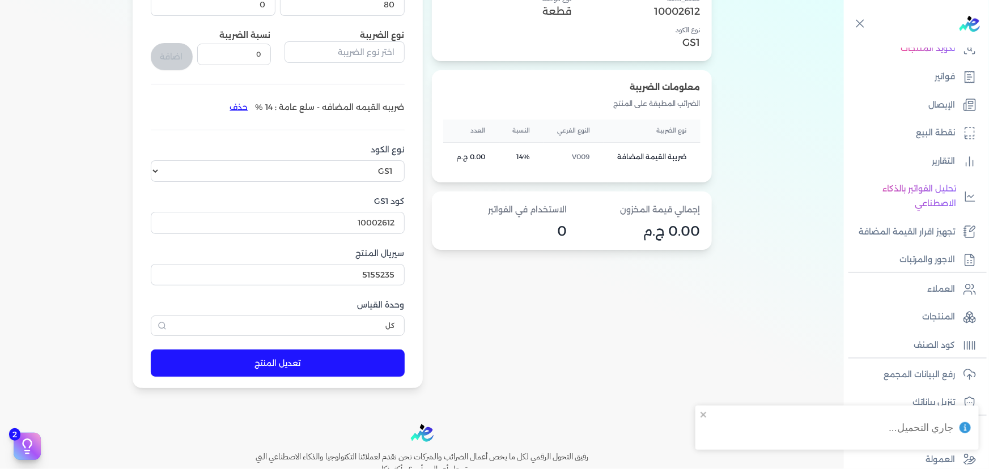
scroll to position [215, 0]
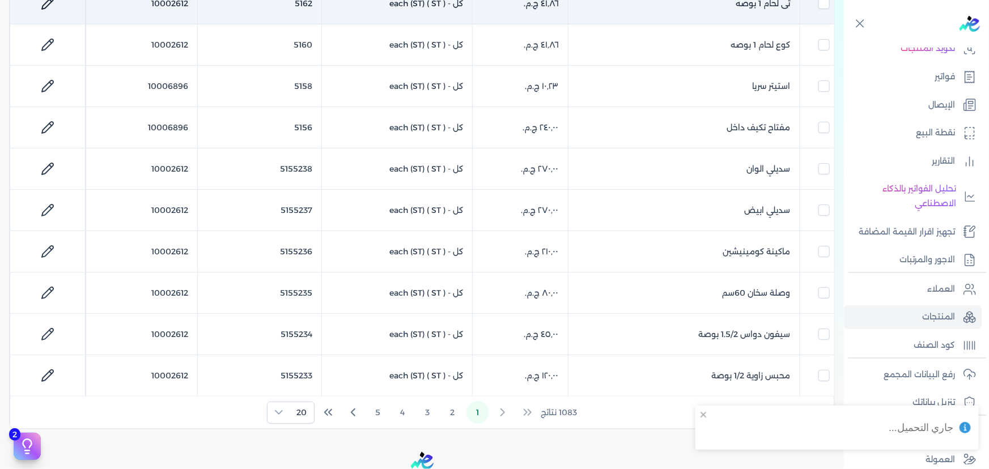
scroll to position [679, 0]
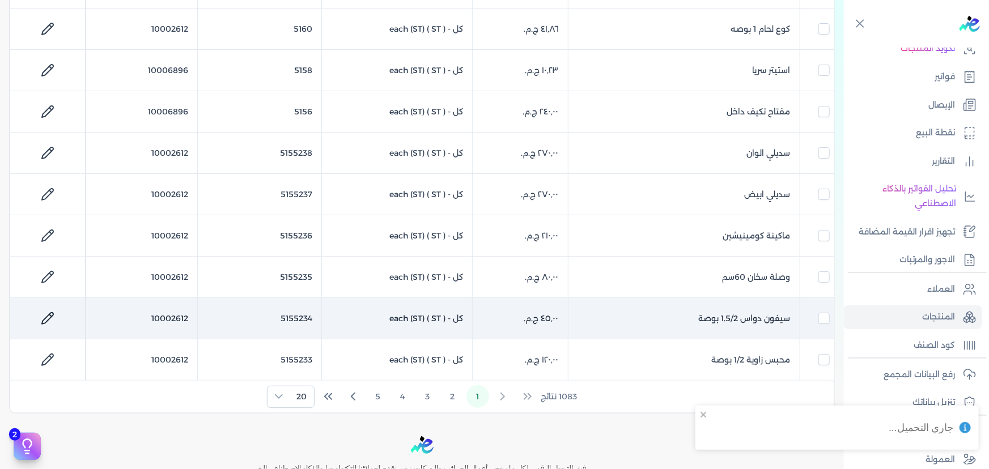
click at [53, 312] on icon at bounding box center [48, 319] width 14 height 14
select select "GS1"
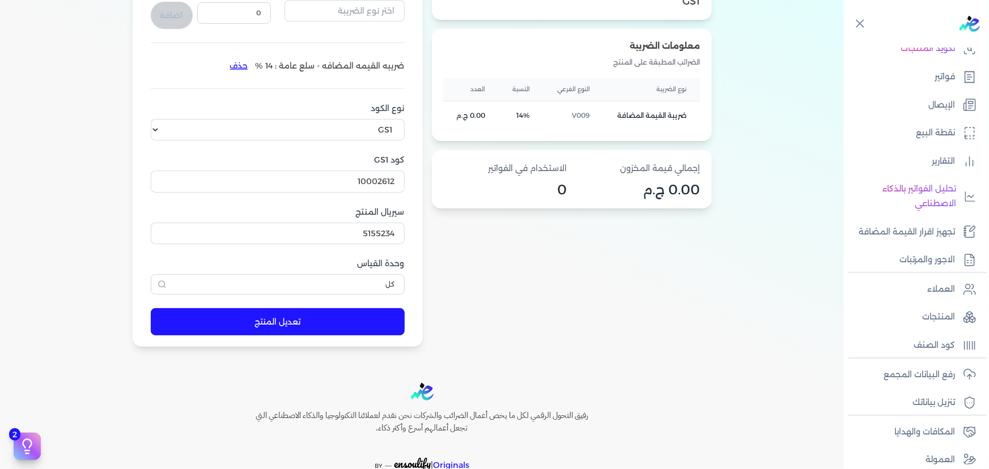
scroll to position [309, 0]
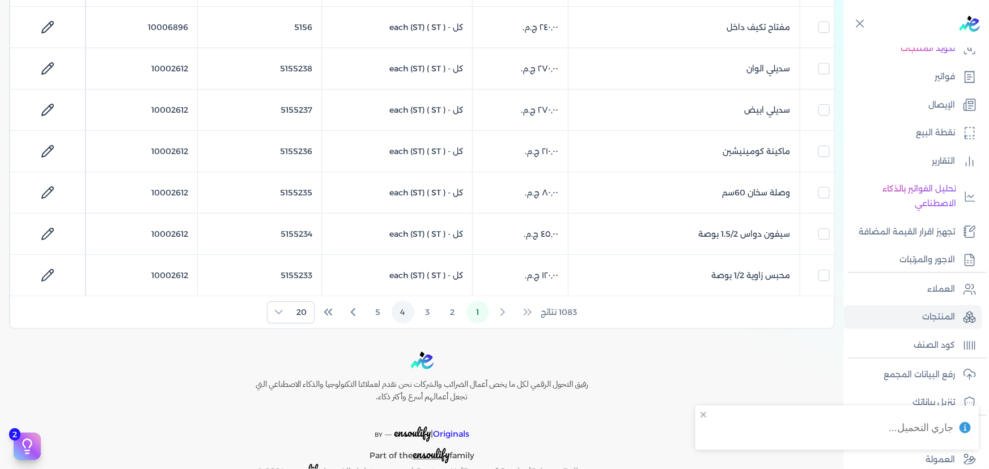
scroll to position [773, 0]
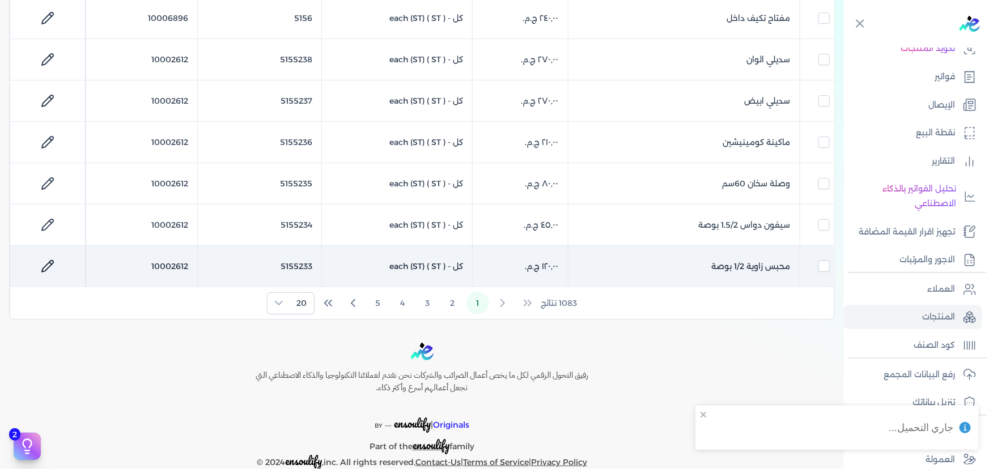
click at [54, 264] on icon at bounding box center [48, 267] width 14 height 14
select select "GS1"
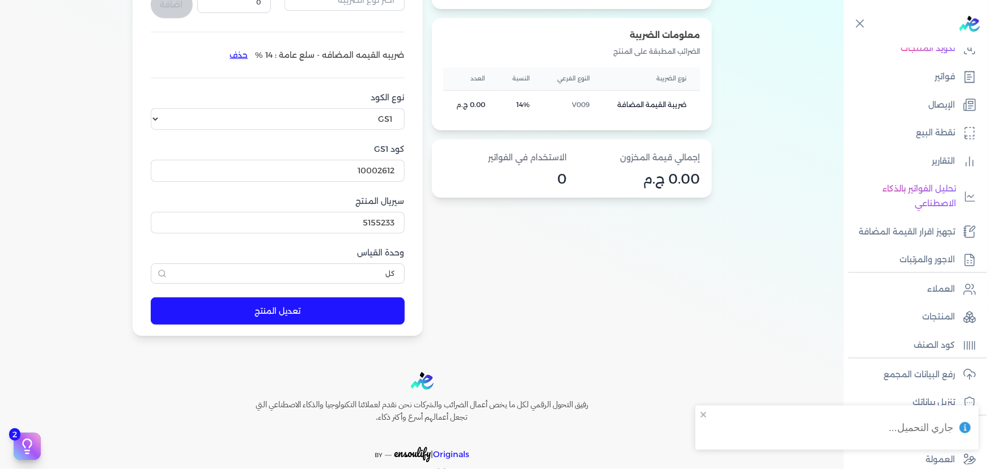
scroll to position [318, 0]
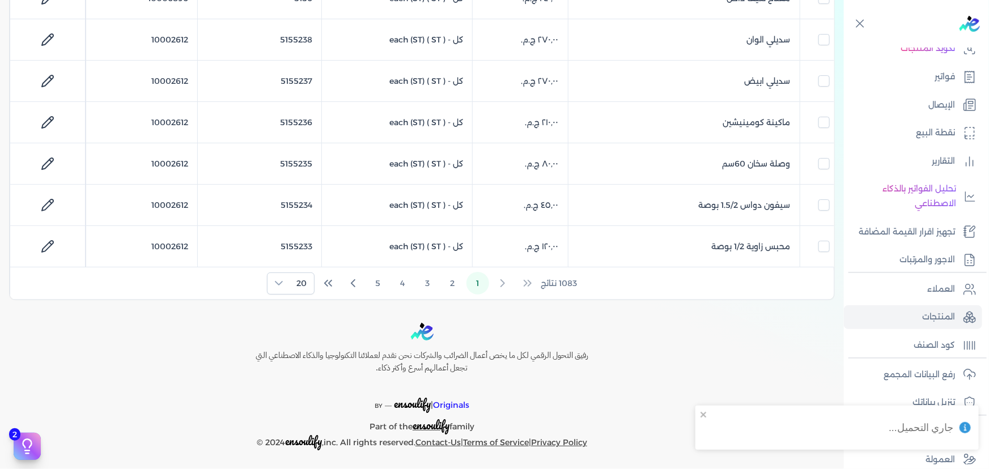
scroll to position [794, 0]
click at [460, 282] on button "2" at bounding box center [453, 282] width 23 height 23
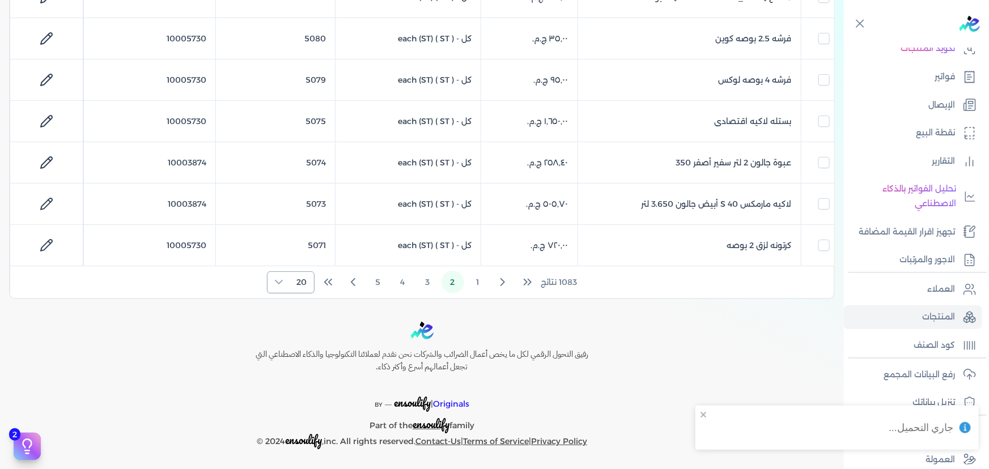
click at [285, 283] on div at bounding box center [279, 282] width 23 height 21
click at [304, 346] on span "100" at bounding box center [300, 350] width 14 height 12
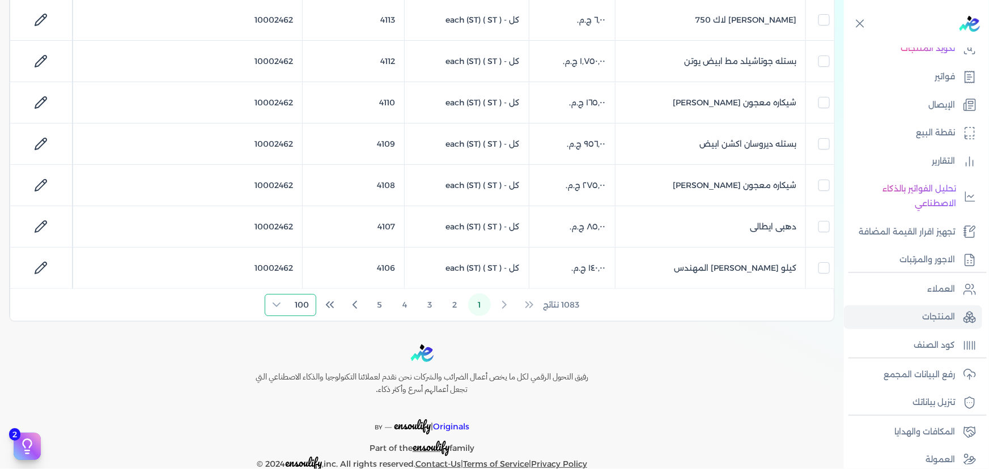
scroll to position [4099, 0]
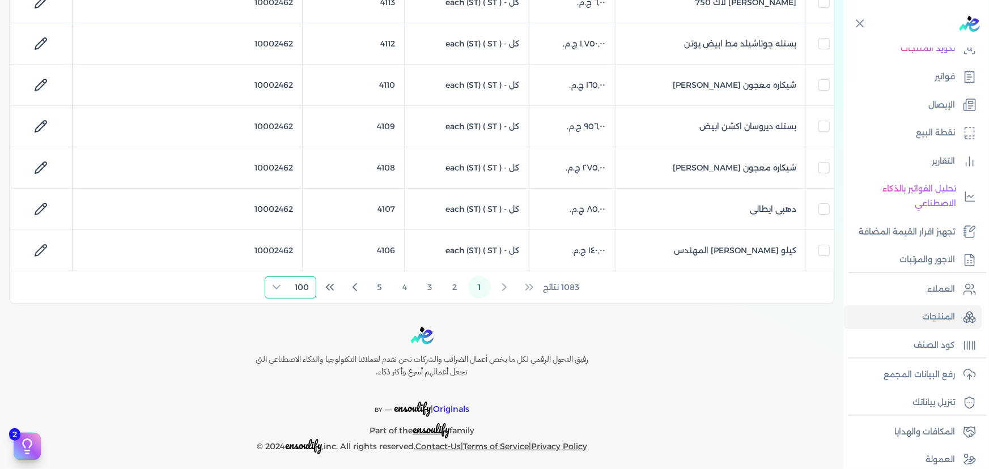
click at [297, 279] on span "100" at bounding box center [302, 287] width 28 height 21
click at [311, 302] on li "20" at bounding box center [292, 305] width 46 height 21
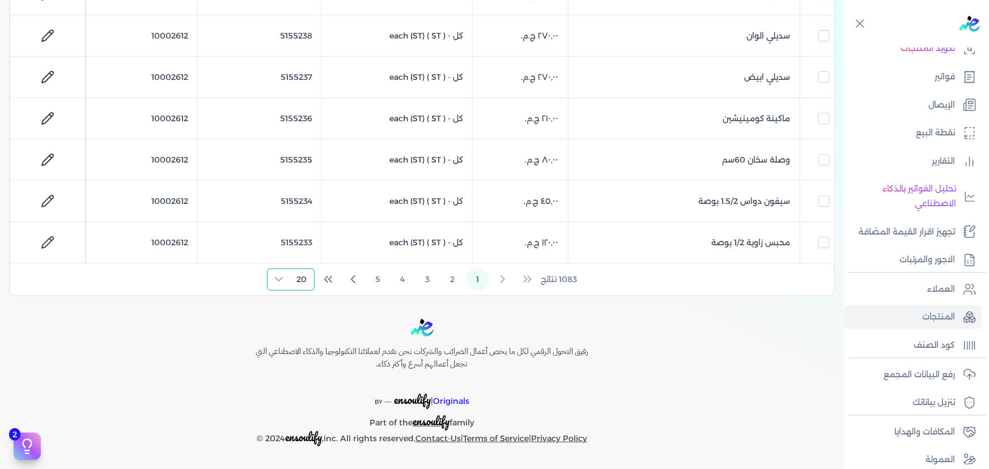
scroll to position [794, 0]
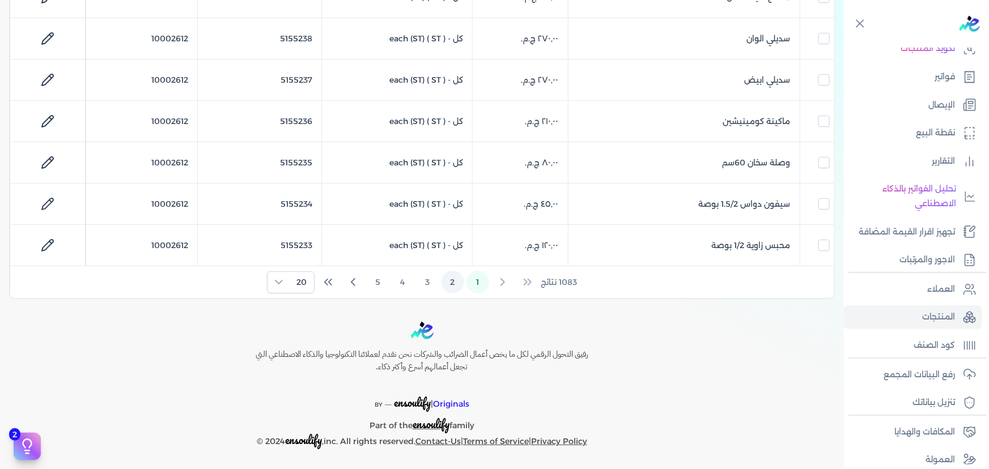
click at [456, 279] on button "2" at bounding box center [453, 282] width 23 height 23
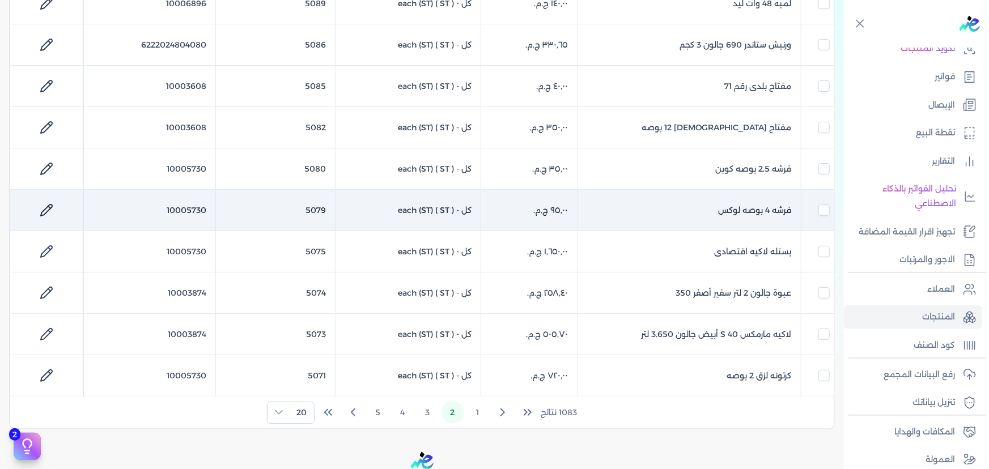
scroll to position [743, 0]
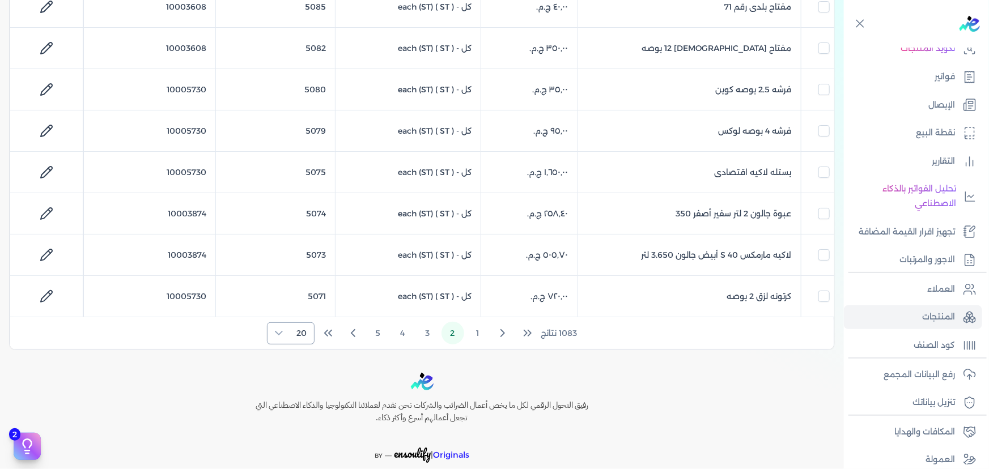
click at [282, 338] on div at bounding box center [279, 333] width 23 height 21
click at [295, 396] on span "100" at bounding box center [300, 402] width 14 height 12
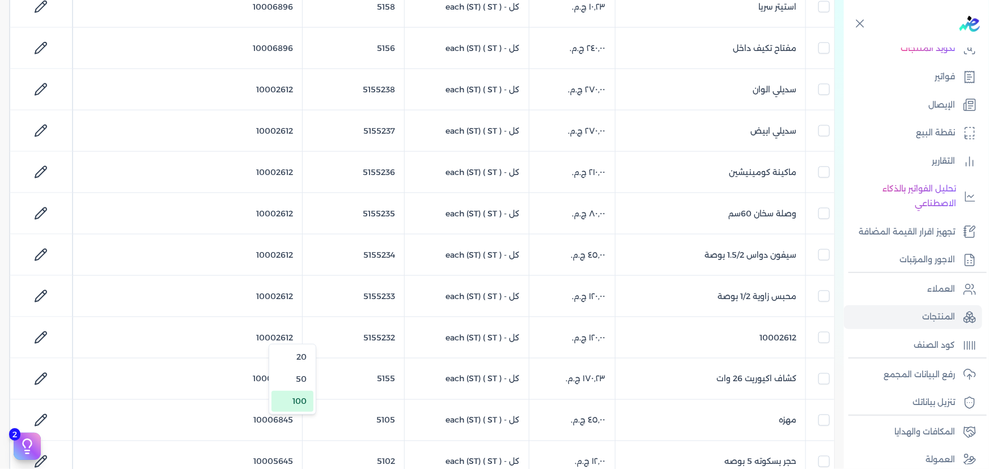
scroll to position [4099, 0]
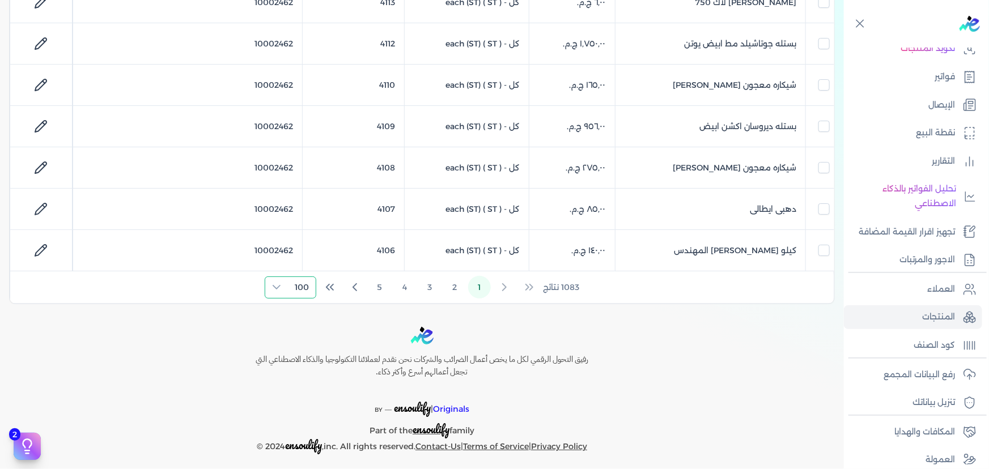
click at [311, 278] on span "100" at bounding box center [302, 287] width 28 height 21
click at [303, 296] on li "20" at bounding box center [292, 305] width 46 height 21
checkbox input "false"
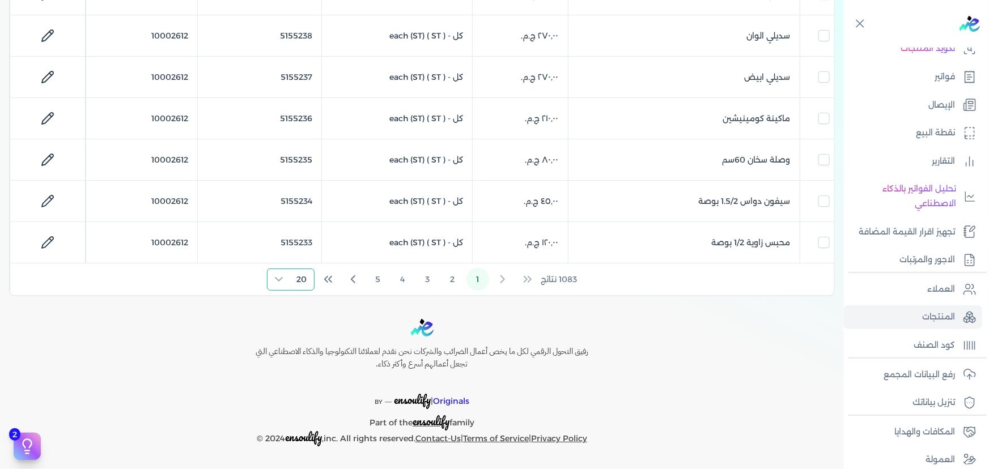
scroll to position [794, 0]
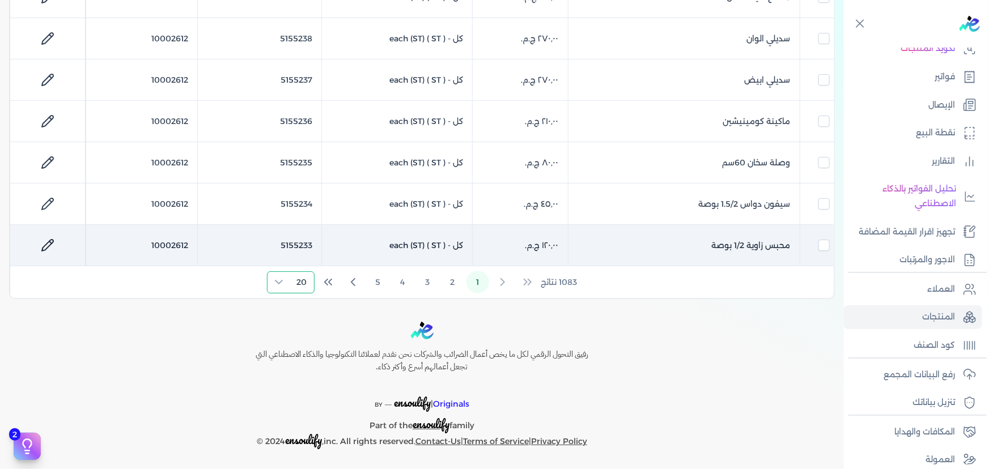
click at [40, 241] on link at bounding box center [47, 245] width 27 height 27
select select "GS1"
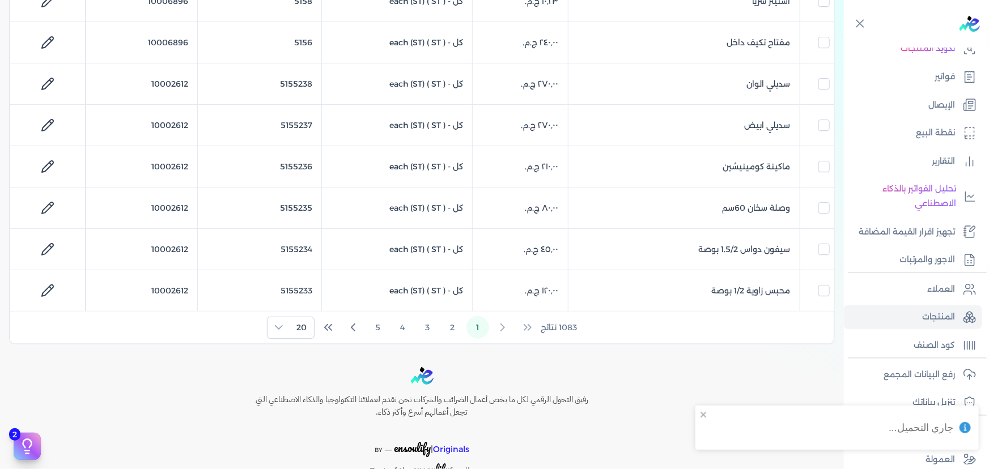
scroll to position [794, 0]
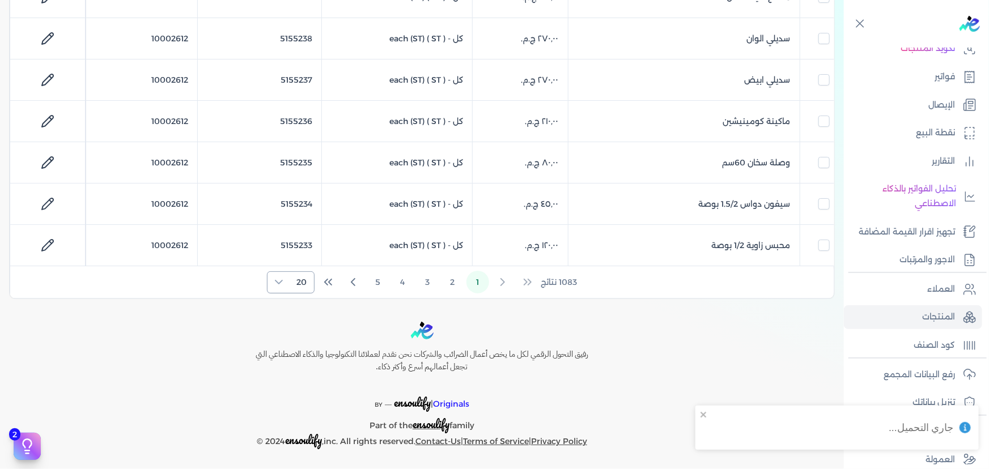
click at [288, 274] on div at bounding box center [279, 282] width 23 height 21
click at [294, 348] on span "100" at bounding box center [300, 350] width 14 height 12
checkbox input "false"
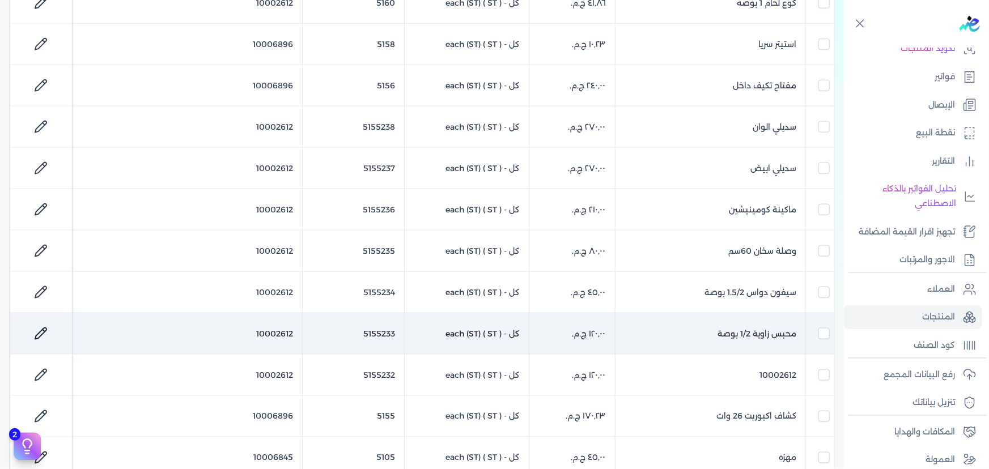
scroll to position [721, 0]
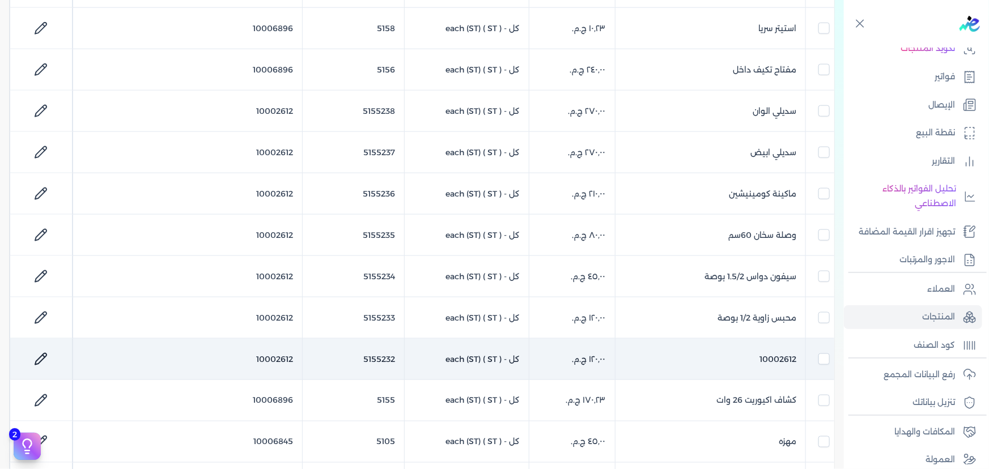
click at [48, 355] on icon at bounding box center [41, 360] width 14 height 14
select select "GS1"
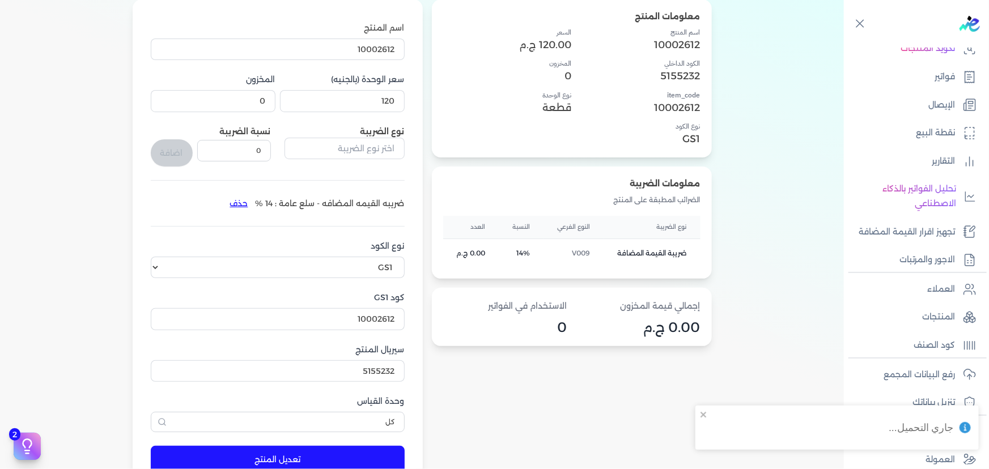
scroll to position [112, 0]
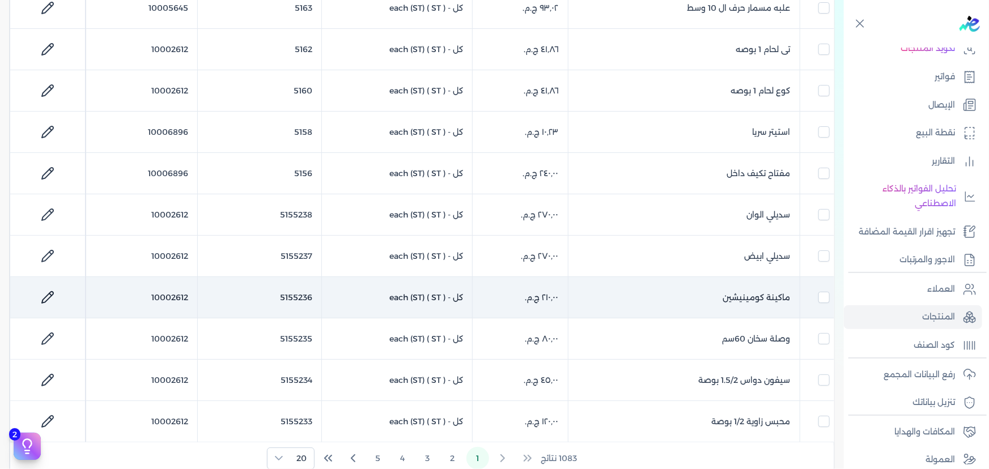
scroll to position [679, 0]
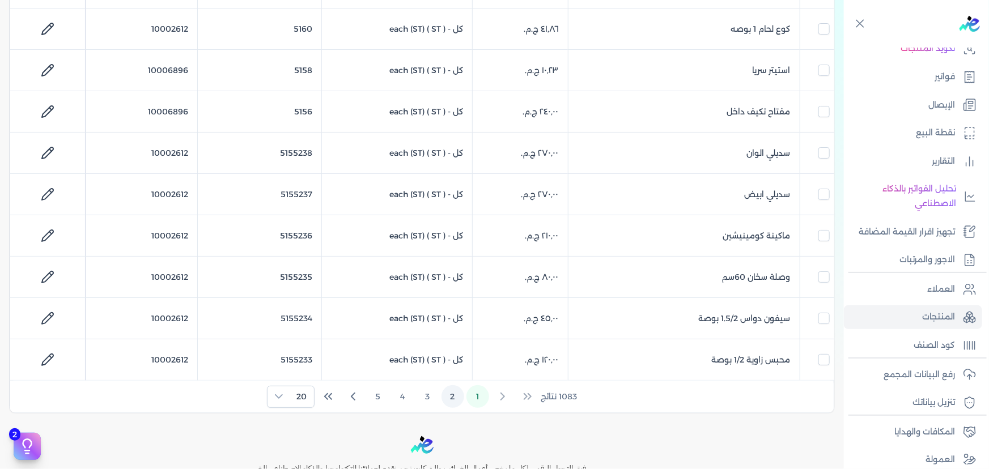
click at [452, 390] on button "2" at bounding box center [453, 396] width 23 height 23
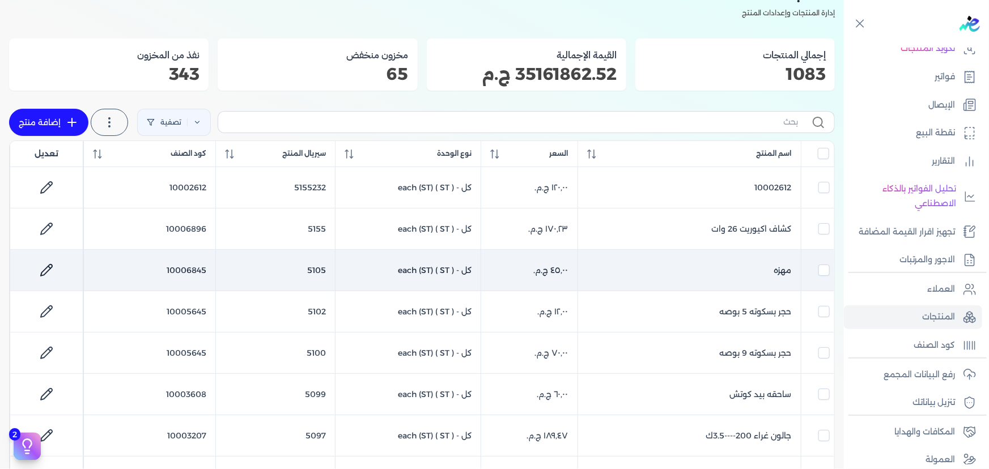
scroll to position [61, 0]
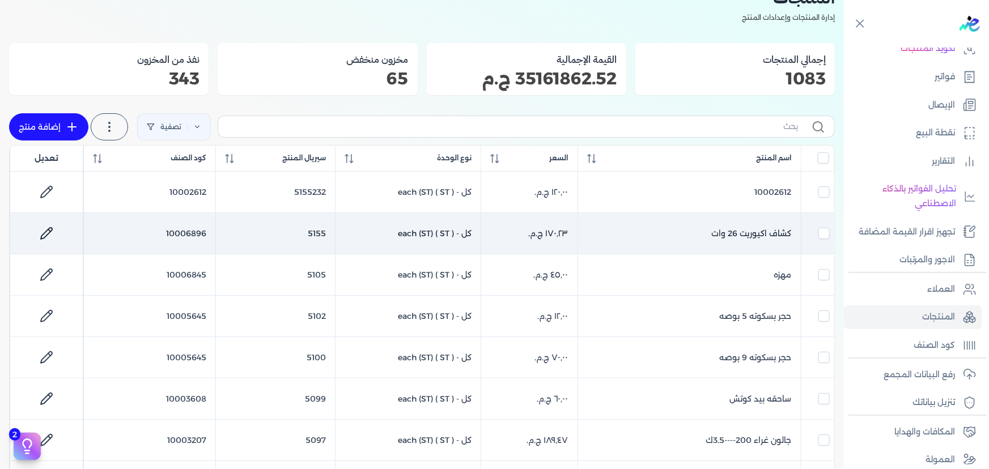
click at [40, 231] on link at bounding box center [46, 233] width 27 height 27
select select "GS1"
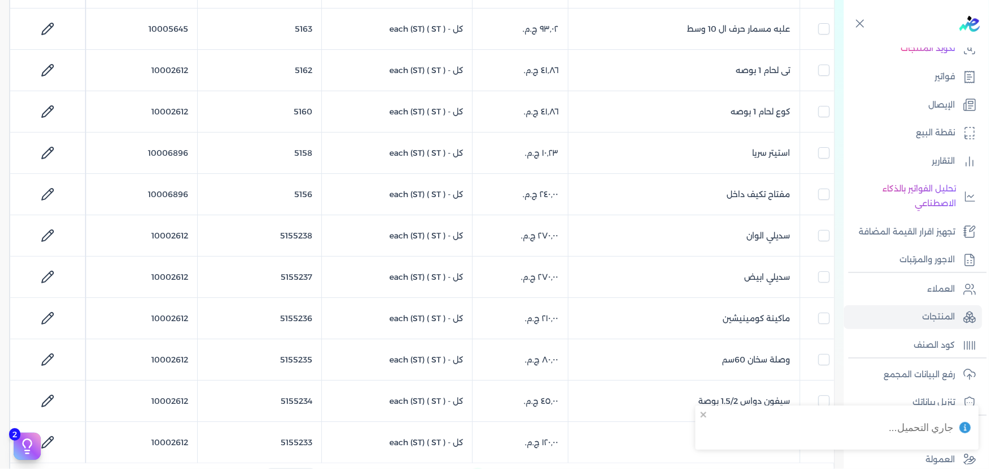
scroll to position [794, 0]
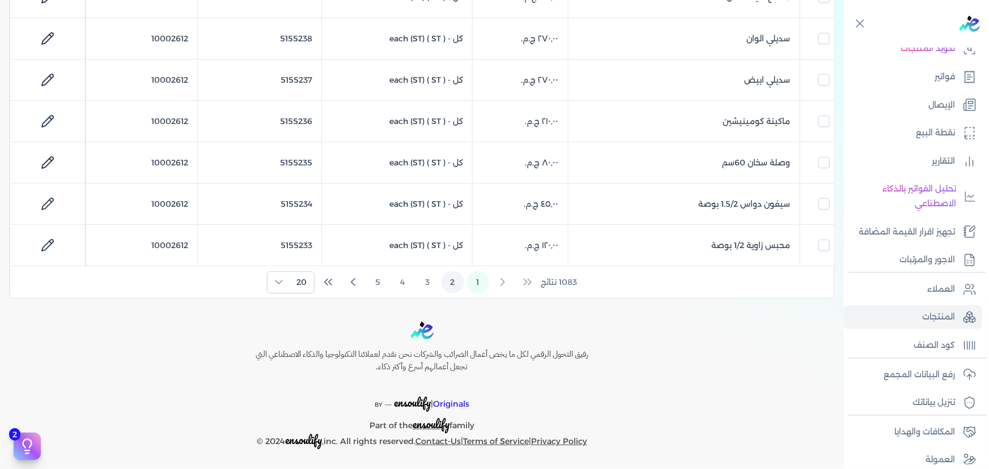
click at [458, 277] on button "2" at bounding box center [453, 282] width 23 height 23
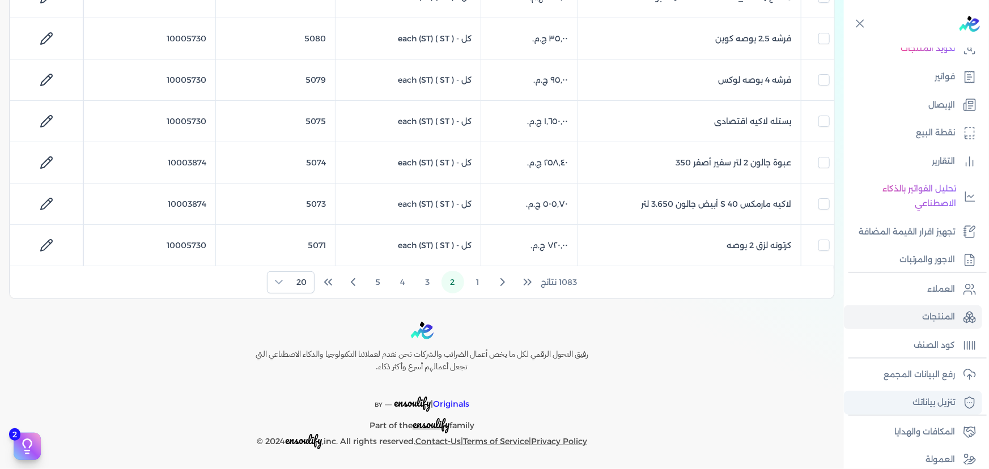
click at [891, 391] on link "تنزيل بياناتك" at bounding box center [913, 403] width 138 height 24
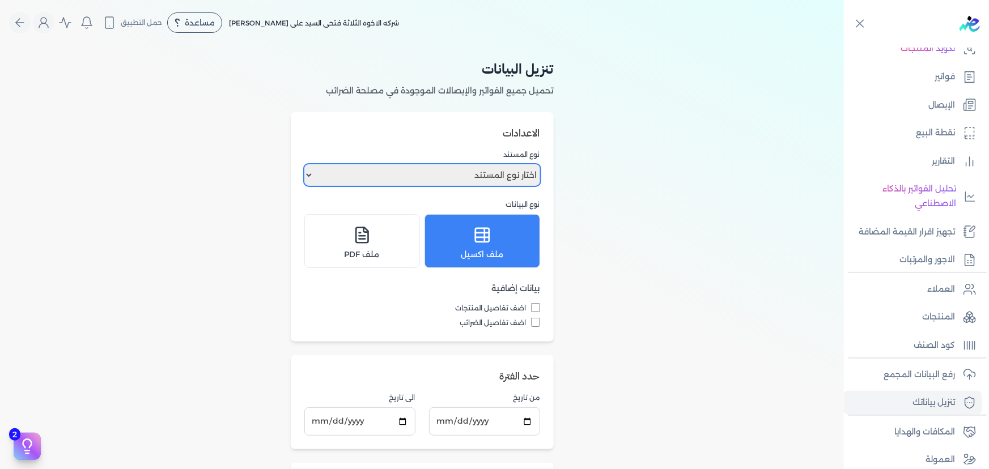
click at [465, 182] on select "اختار نوع المستند فواتير الإيصالات" at bounding box center [422, 175] width 236 height 22
click at [608, 210] on div "تنزيل البيانات تحميل جميع الفواتير والإيصالات الموجودة في مصلحة الضرائب الاعداد…" at bounding box center [422, 290] width 844 height 490
click at [482, 181] on select "اختار نوع المستند فواتير الإيصالات" at bounding box center [422, 175] width 236 height 22
click at [482, 179] on select "اختار نوع المستند فواتير الإيصالات" at bounding box center [422, 175] width 236 height 22
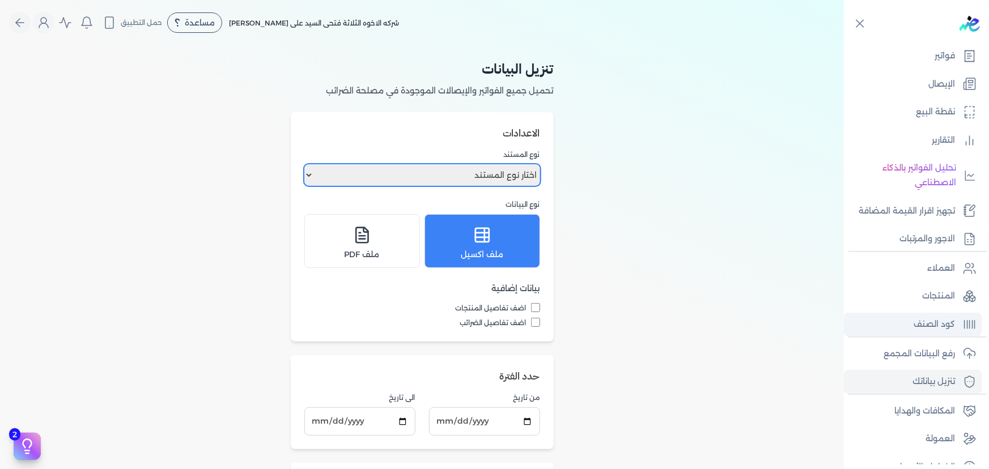
scroll to position [142, 0]
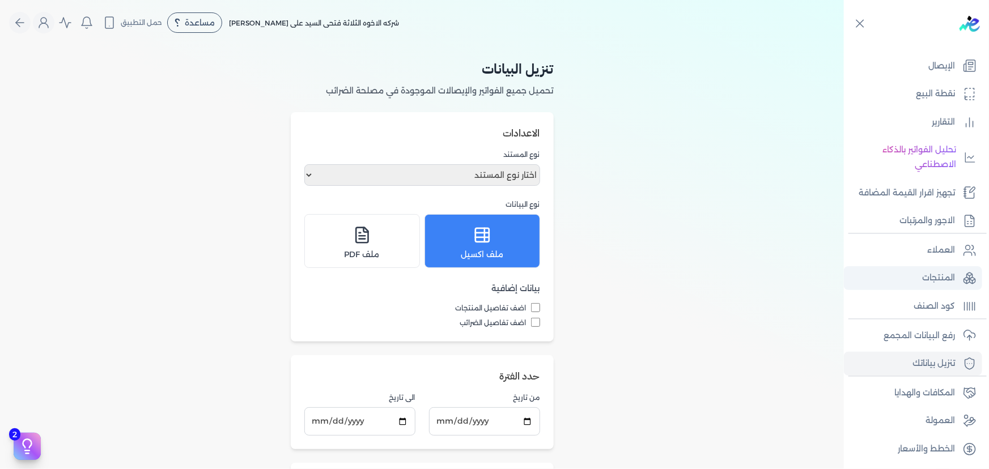
click at [946, 272] on p "المنتجات" at bounding box center [938, 278] width 33 height 15
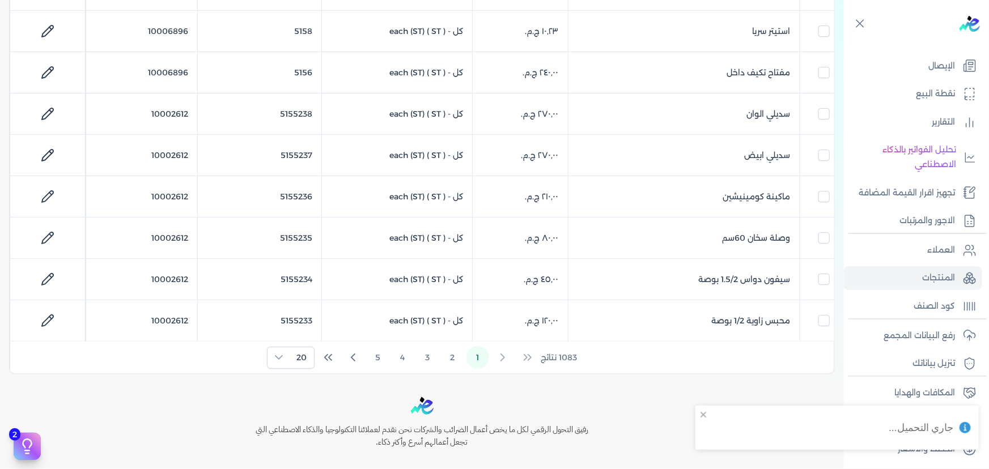
scroll to position [794, 0]
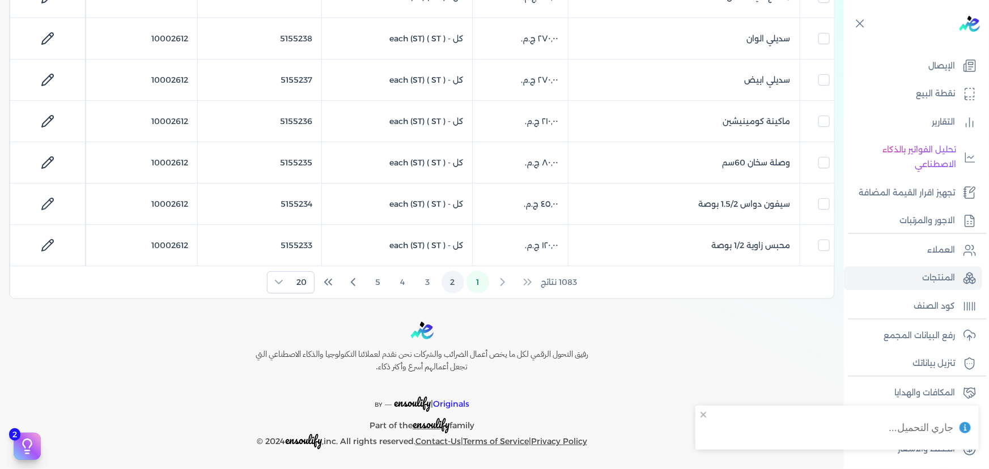
click at [453, 277] on button "2" at bounding box center [453, 282] width 23 height 23
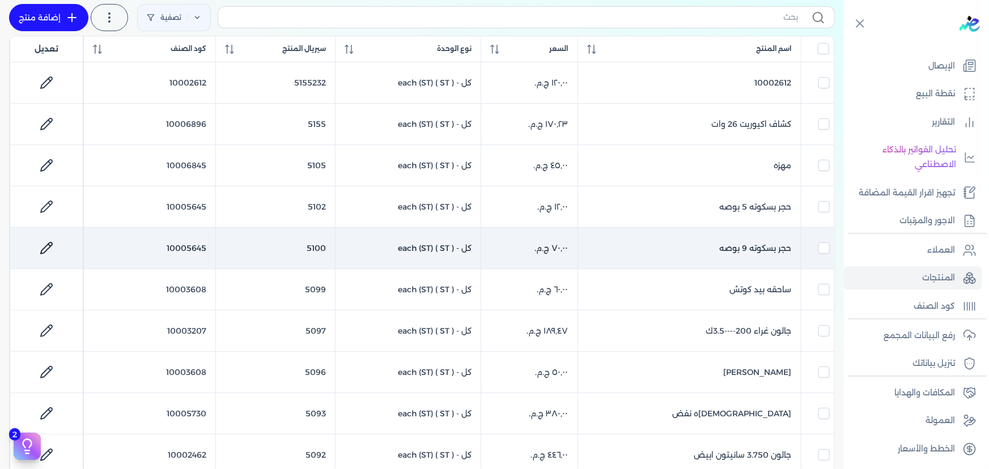
scroll to position [176, 0]
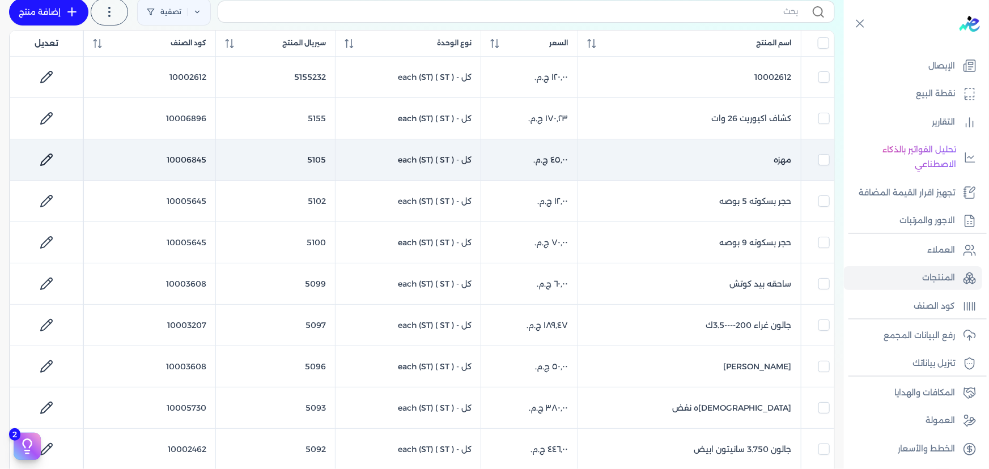
click at [52, 160] on icon at bounding box center [47, 160] width 14 height 14
select select "GS1"
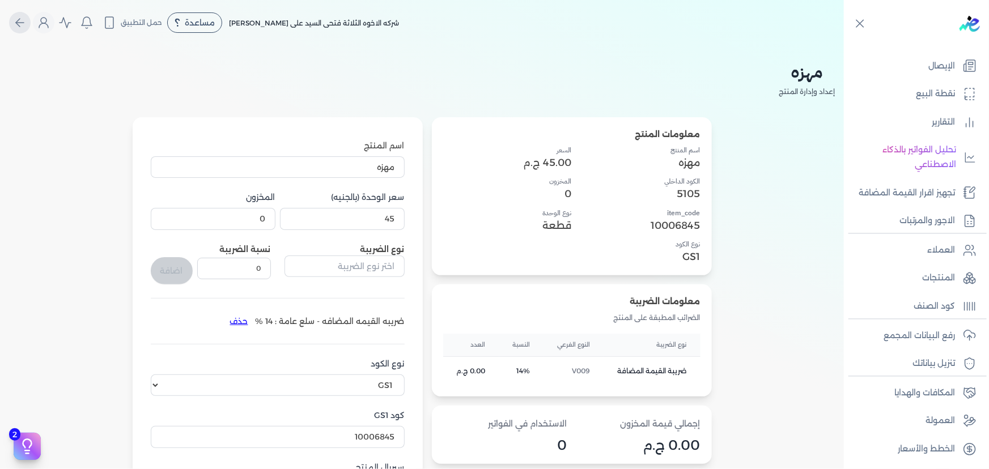
click at [19, 20] on icon "Global" at bounding box center [20, 23] width 14 height 14
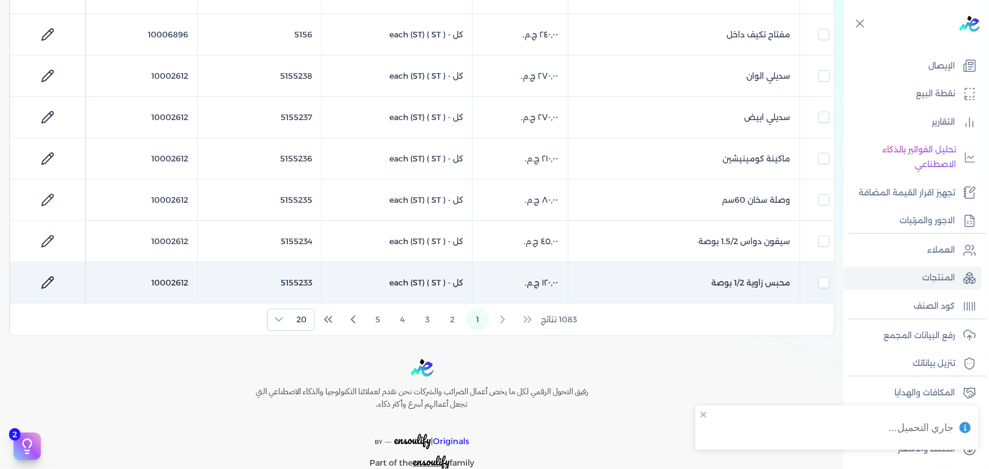
scroll to position [794, 0]
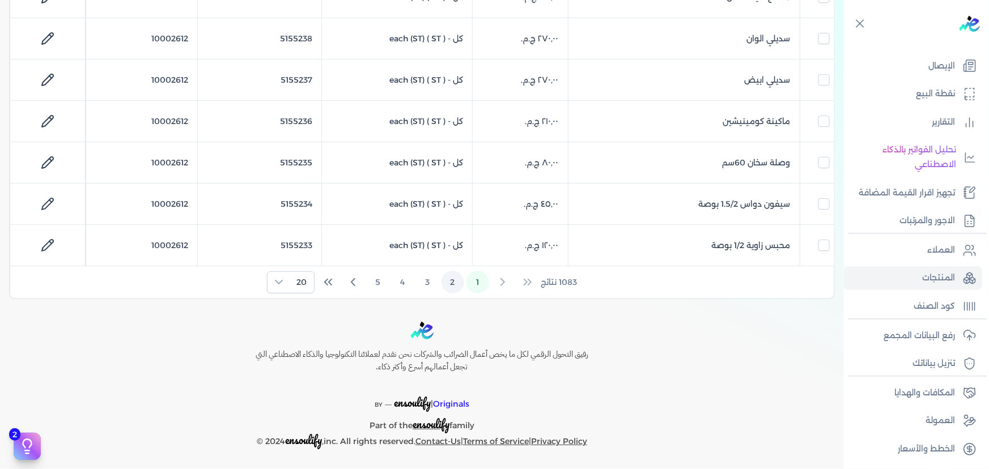
click at [452, 279] on button "2" at bounding box center [453, 282] width 23 height 23
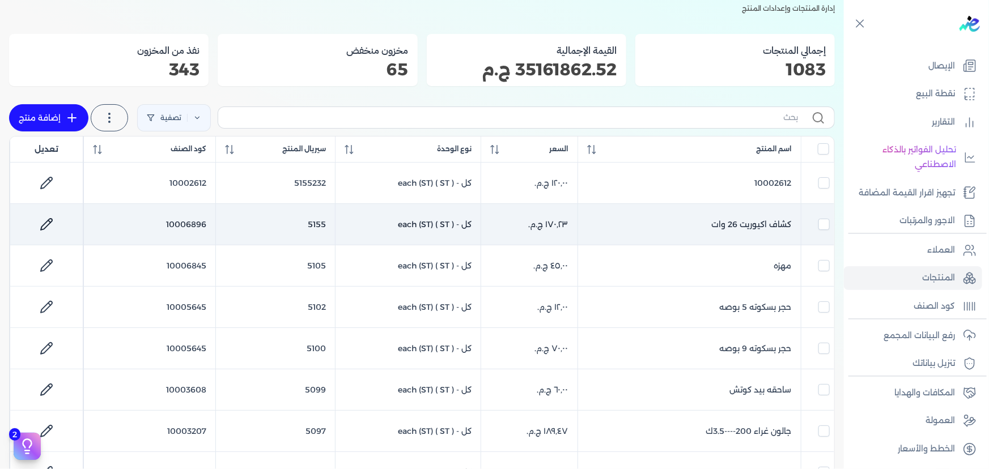
scroll to position [0, 0]
